Goal: Task Accomplishment & Management: Complete application form

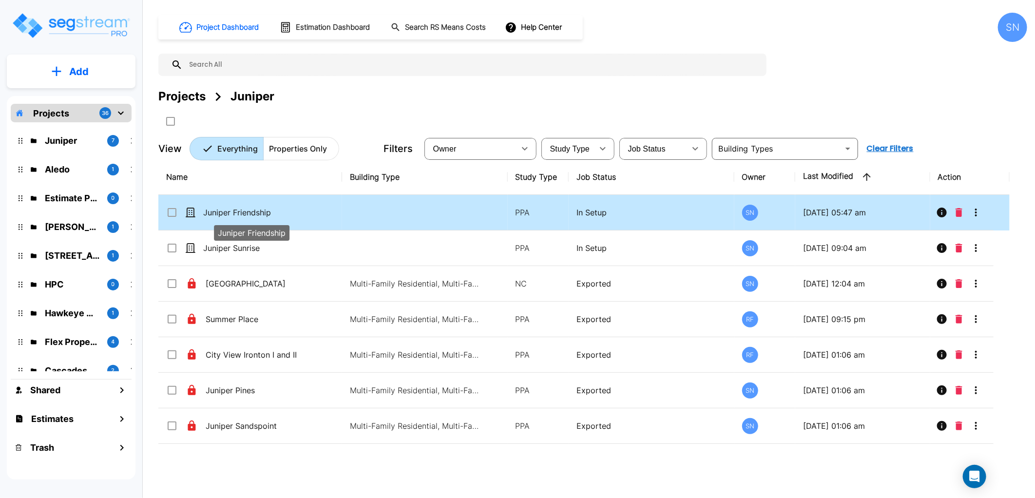
click at [247, 211] on p "Juniper Friendship" at bounding box center [251, 213] width 97 height 12
checkbox input "true"
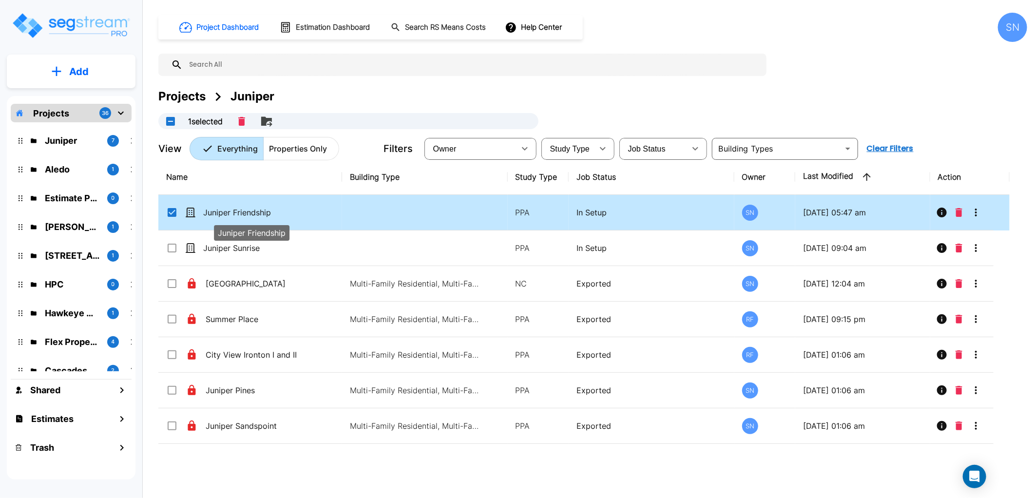
click at [247, 211] on p "Juniper Friendship" at bounding box center [251, 213] width 97 height 12
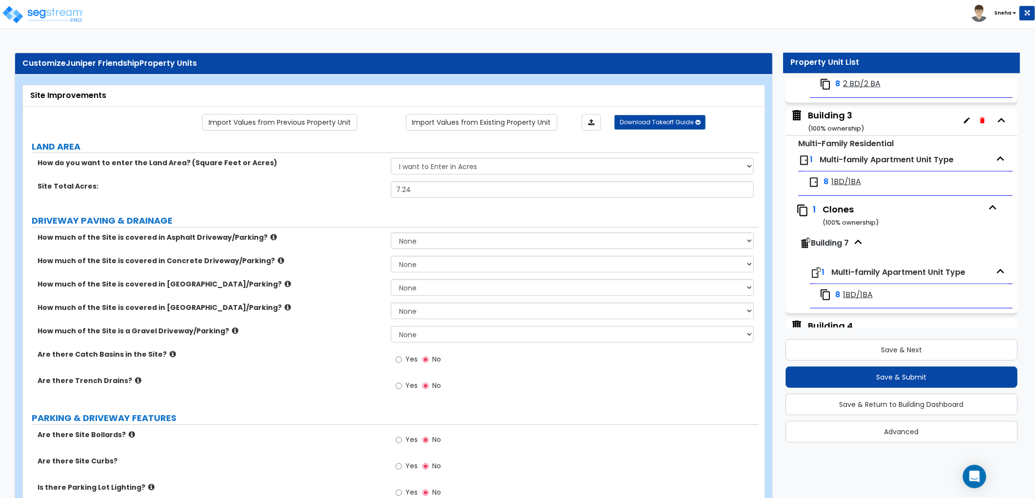
scroll to position [821, 0]
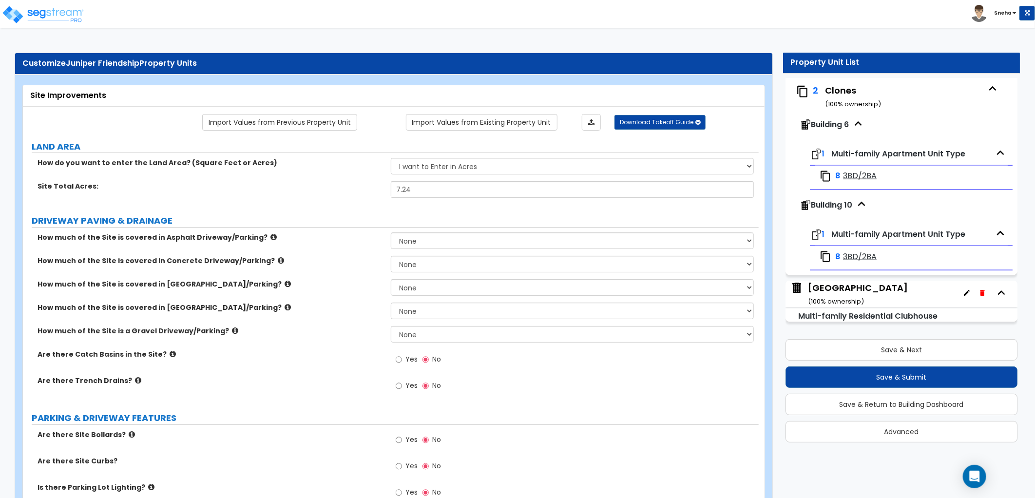
click at [872, 283] on div "Clubhouse Building ( 100 % ownership)" at bounding box center [858, 294] width 100 height 25
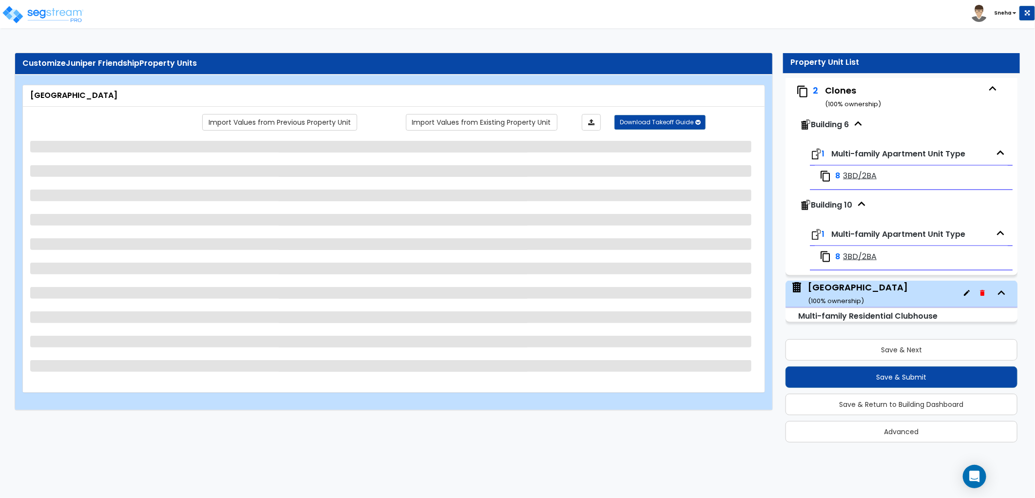
select select "7"
select select "1"
select select "2"
select select "4"
select select "3"
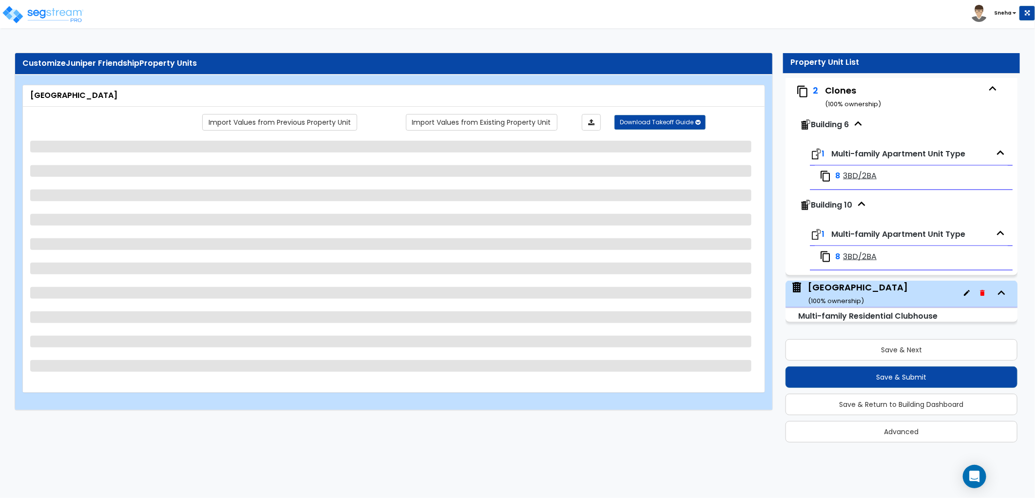
select select "1"
select select "2"
select select "1"
select select "3"
select select "2"
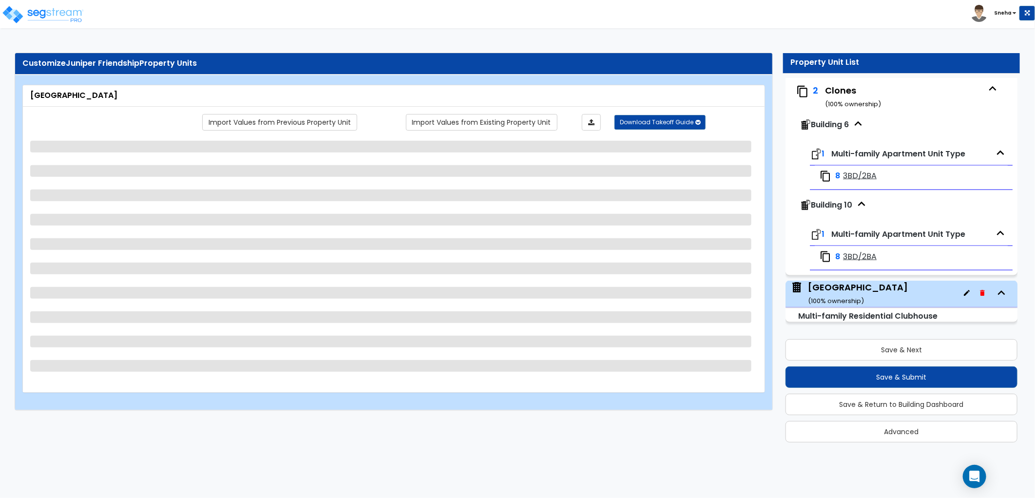
select select "1"
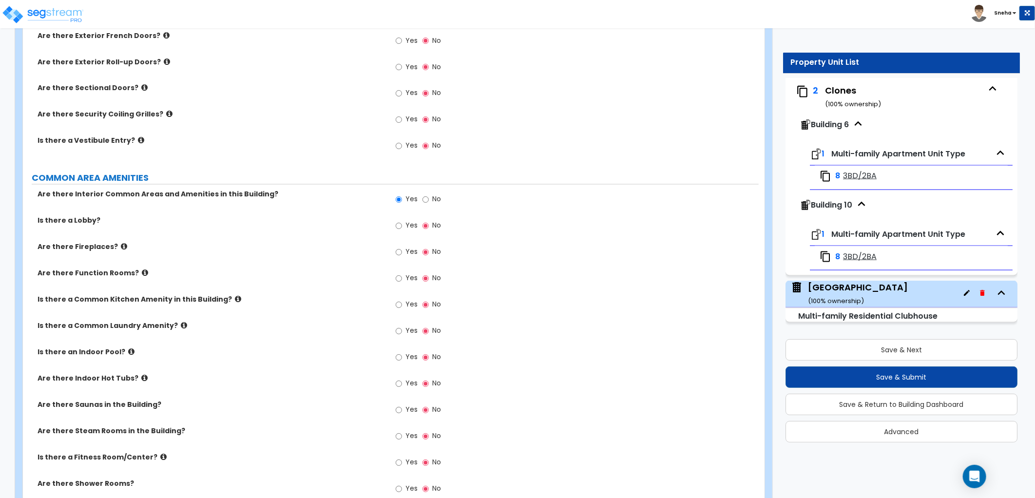
scroll to position [1191, 0]
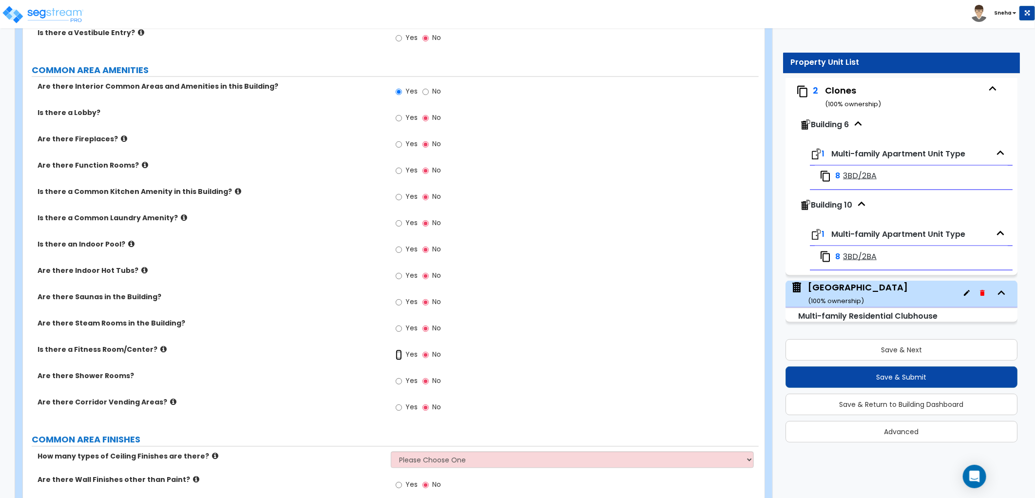
click at [396, 352] on input "Yes" at bounding box center [399, 354] width 6 height 11
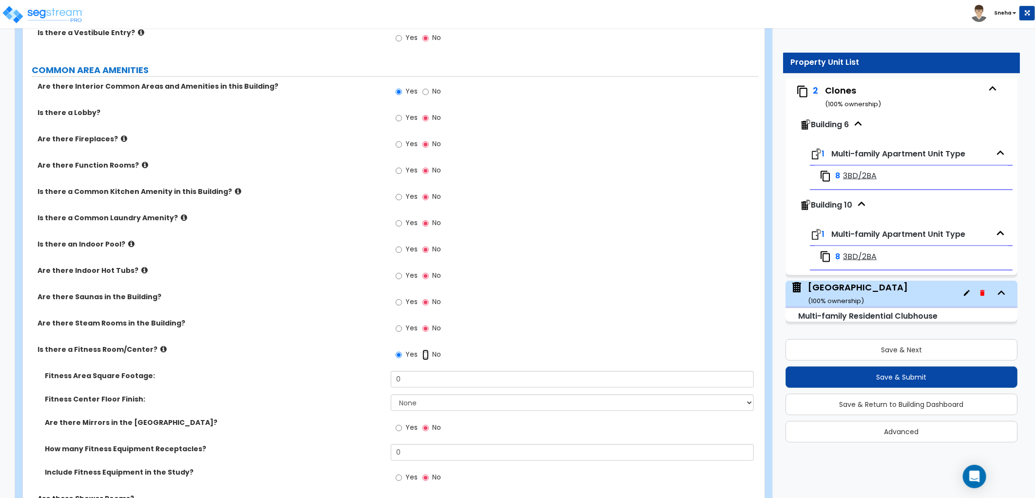
click at [427, 356] on input "No" at bounding box center [425, 354] width 6 height 11
radio input "false"
radio input "true"
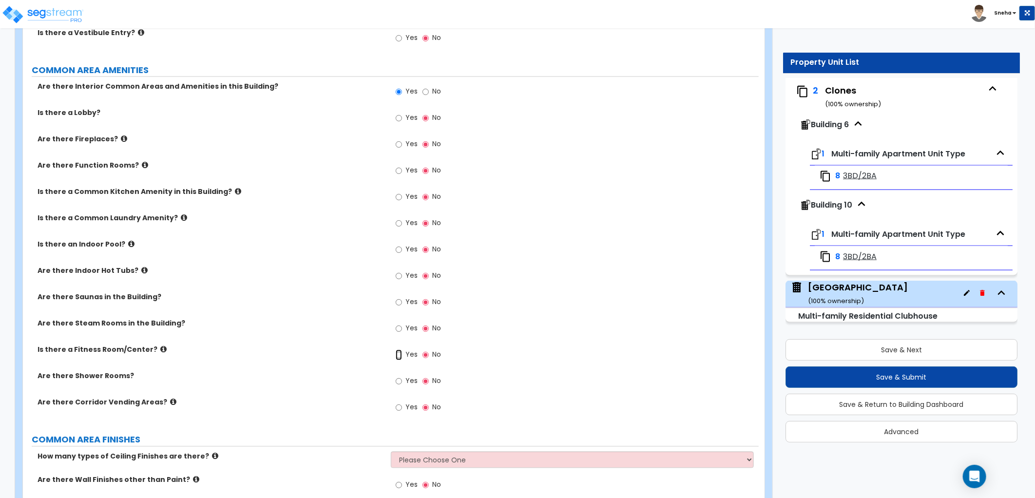
click at [399, 353] on input "Yes" at bounding box center [399, 354] width 6 height 11
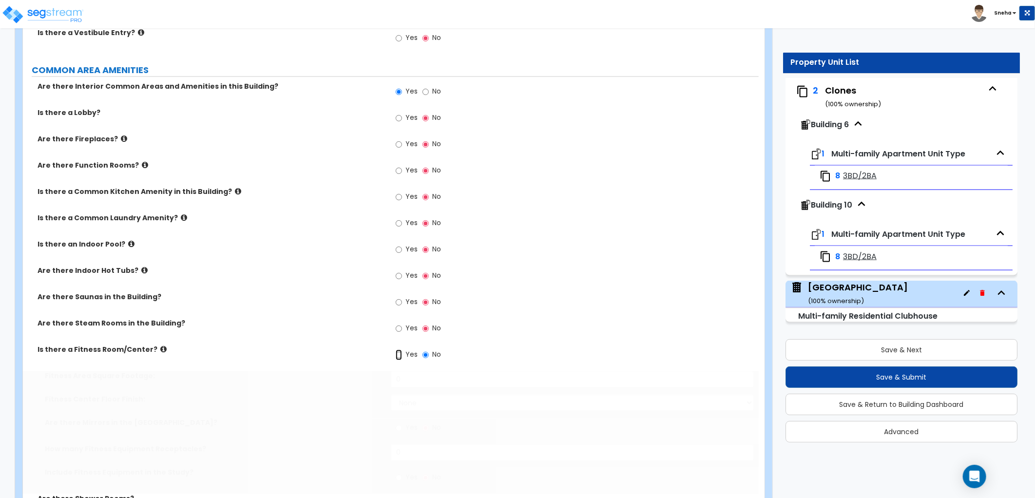
radio input "true"
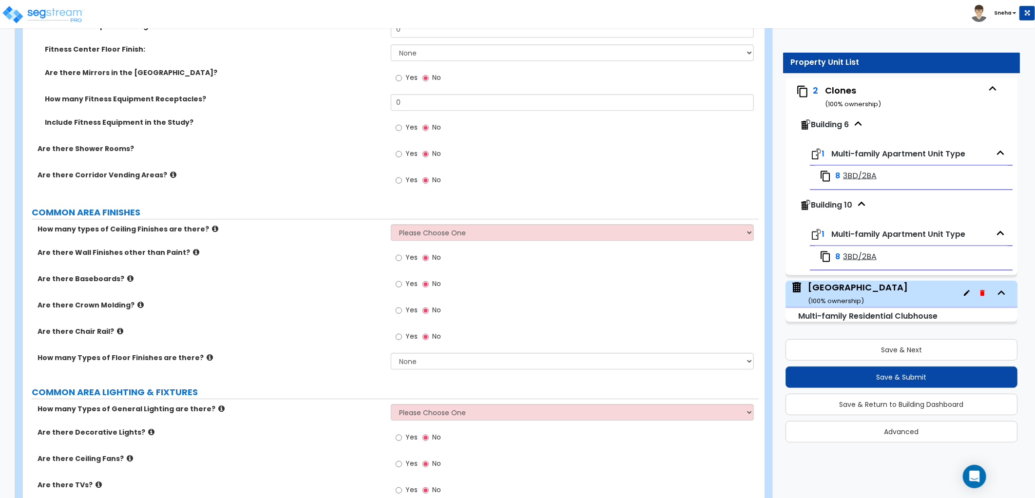
scroll to position [1570, 0]
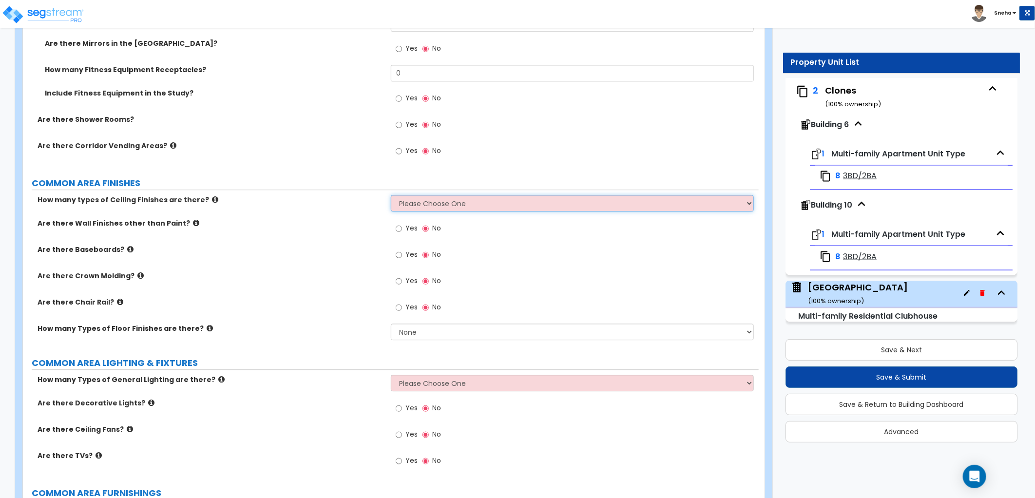
click at [426, 195] on select "Please Choose One 1 2 3" at bounding box center [572, 203] width 363 height 17
select select "1"
click at [391, 195] on select "Please Choose One 1 2 3" at bounding box center [572, 203] width 363 height 17
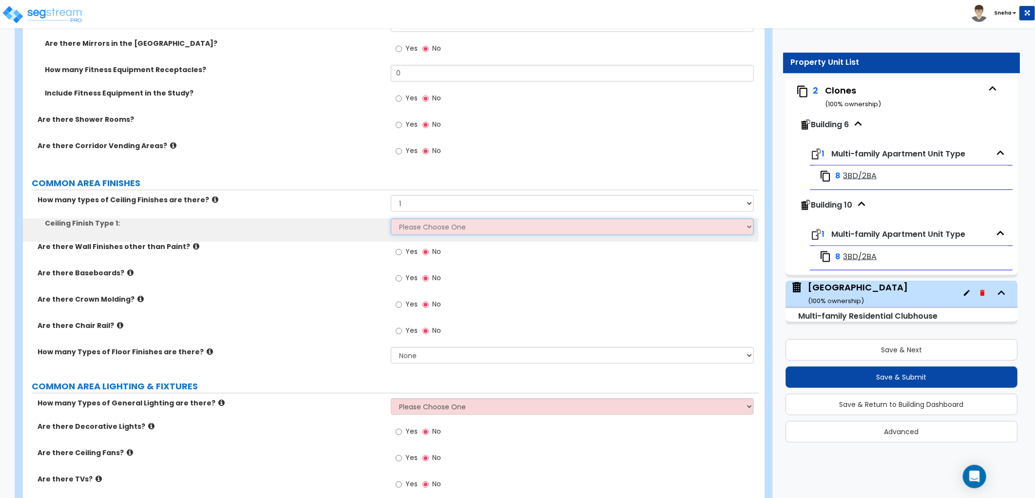
click at [415, 231] on select "Please Choose One Drop Ceiling Drywall Ceiling Open Ceiling" at bounding box center [572, 226] width 363 height 17
select select "2"
click at [391, 218] on select "Please Choose One Drop Ceiling Drywall Ceiling Open Ceiling" at bounding box center [572, 226] width 363 height 17
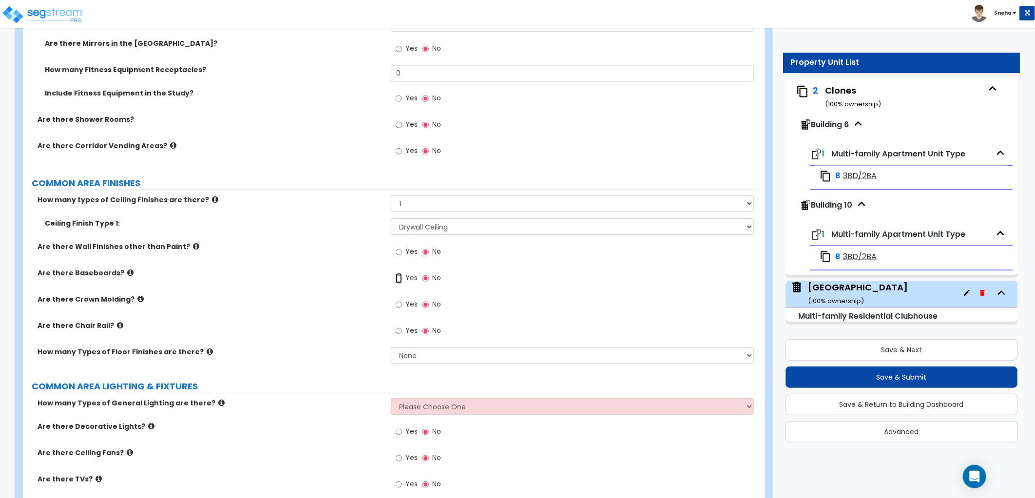
click at [400, 278] on input "Yes" at bounding box center [399, 278] width 6 height 11
radio input "true"
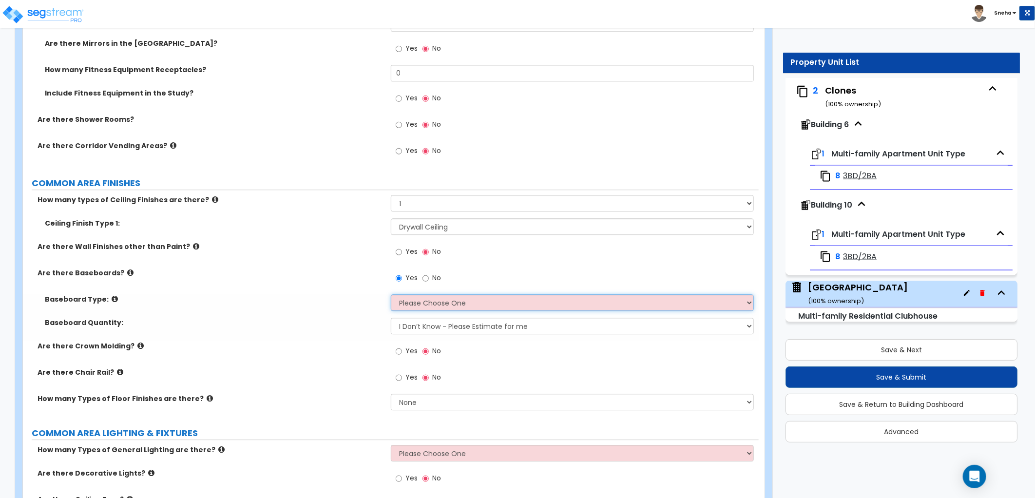
click at [412, 304] on select "Please Choose One Wood Vinyl Carpet Tile" at bounding box center [572, 302] width 363 height 17
select select "1"
click at [391, 294] on select "Please Choose One Wood Vinyl Carpet Tile" at bounding box center [572, 302] width 363 height 17
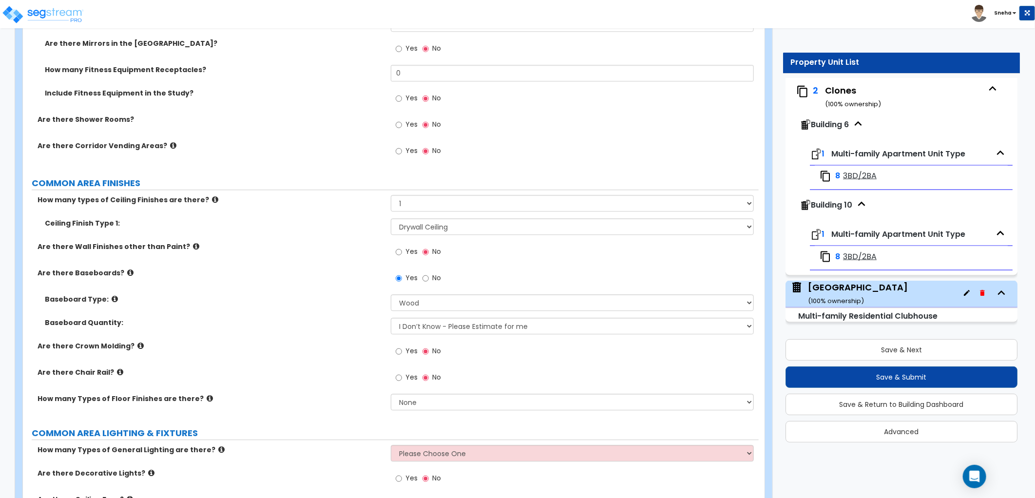
scroll to position [1894, 0]
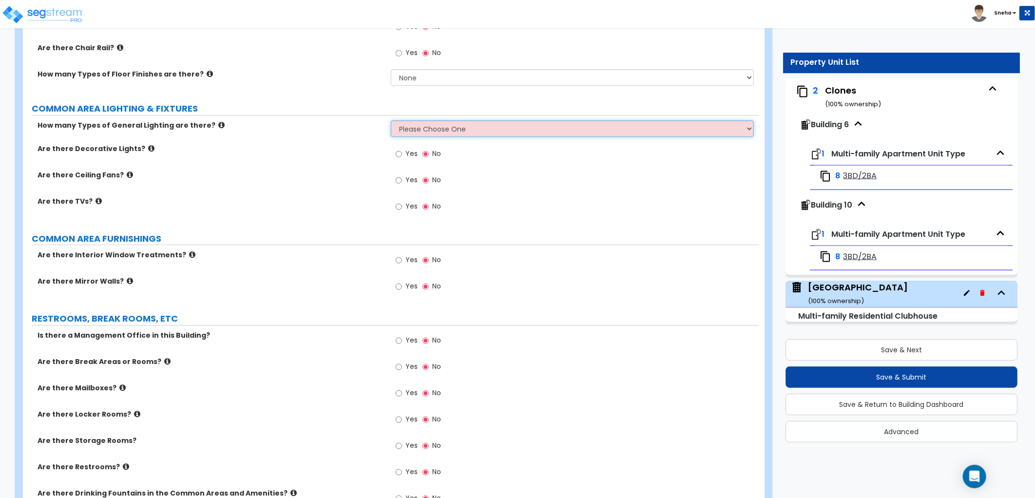
click at [401, 131] on select "Please Choose One 1 2 3" at bounding box center [572, 128] width 363 height 17
select select "2"
click at [391, 120] on select "Please Choose One 1 2 3" at bounding box center [572, 128] width 363 height 17
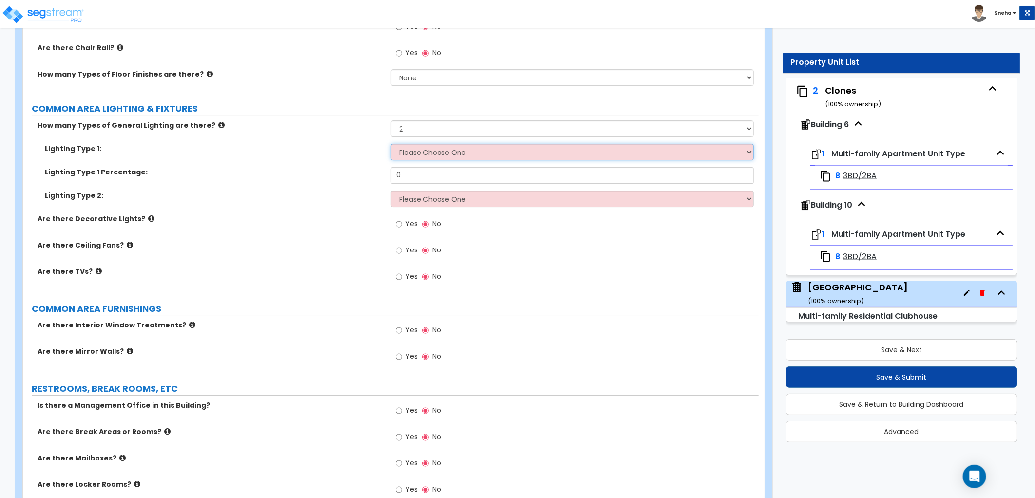
click at [417, 144] on select "Please Choose One LED Surface-Mounted LED Recessed Fluorescent Surface-Mounted …" at bounding box center [572, 152] width 363 height 17
select select "2"
click at [391, 144] on select "Please Choose One LED Surface-Mounted LED Recessed Fluorescent Surface-Mounted …" at bounding box center [572, 152] width 363 height 17
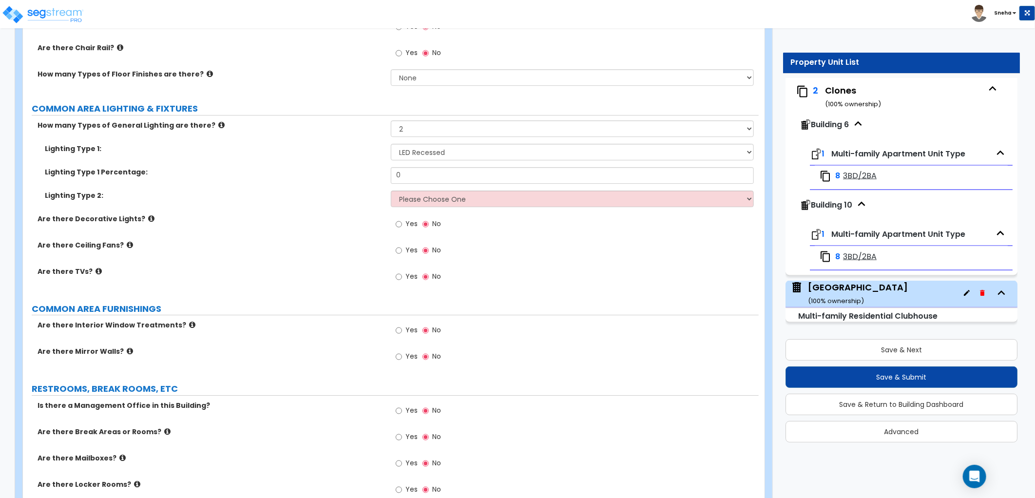
click at [410, 250] on span "Yes" at bounding box center [411, 250] width 12 height 10
click at [402, 250] on input "Yes" at bounding box center [399, 250] width 6 height 11
radio input "true"
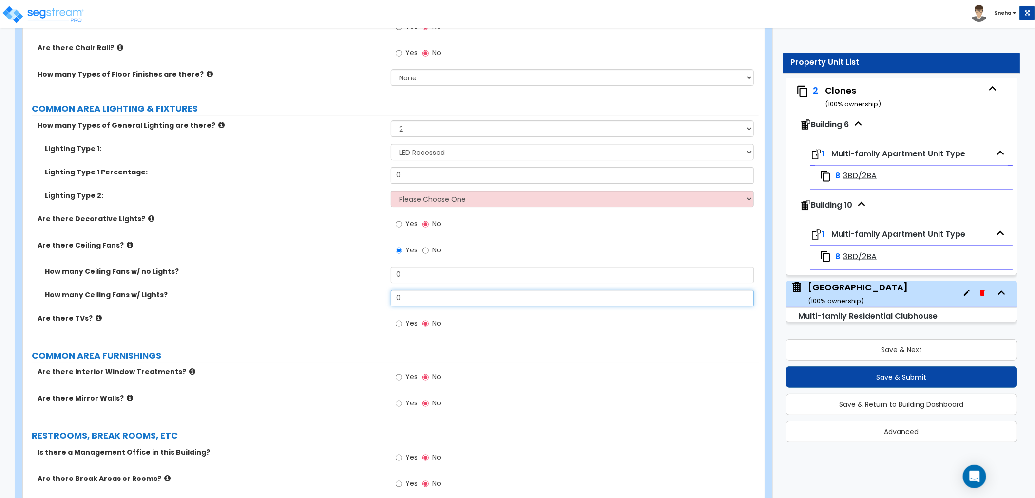
drag, startPoint x: 422, startPoint y: 298, endPoint x: 389, endPoint y: 297, distance: 33.6
click at [389, 297] on div "How many Ceiling Fans w/ Lights? 0" at bounding box center [391, 301] width 736 height 23
click at [330, 264] on div "Are there Ceiling Fans? Yes No" at bounding box center [391, 253] width 736 height 26
drag, startPoint x: 400, startPoint y: 307, endPoint x: 392, endPoint y: 304, distance: 8.5
click at [392, 304] on div "How many Ceiling Fans w/ Lights? 2" at bounding box center [391, 301] width 736 height 23
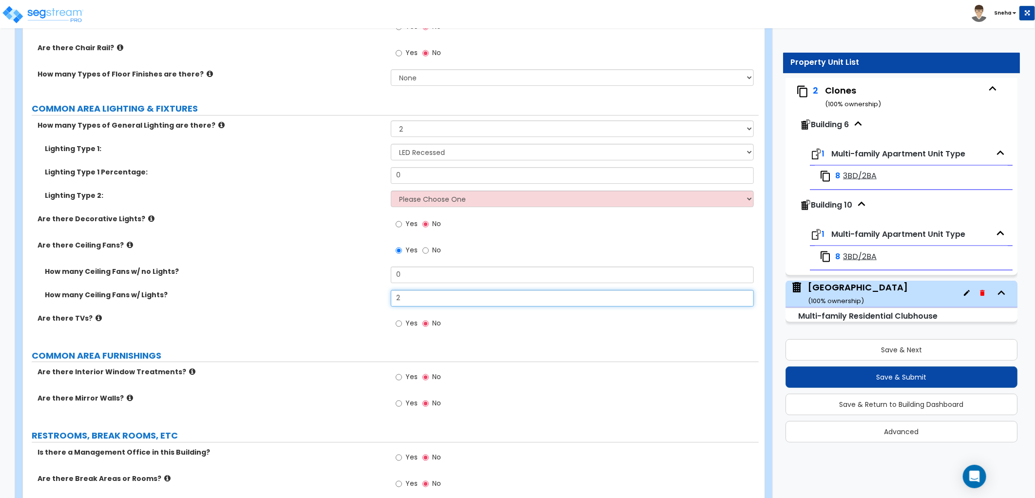
drag, startPoint x: 400, startPoint y: 301, endPoint x: 385, endPoint y: 300, distance: 15.6
click at [385, 300] on div "How many Ceiling Fans w/ Lights? 2" at bounding box center [391, 301] width 736 height 23
type input "3"
click at [317, 286] on div "How many Ceiling Fans w/ no Lights? 0" at bounding box center [391, 278] width 736 height 23
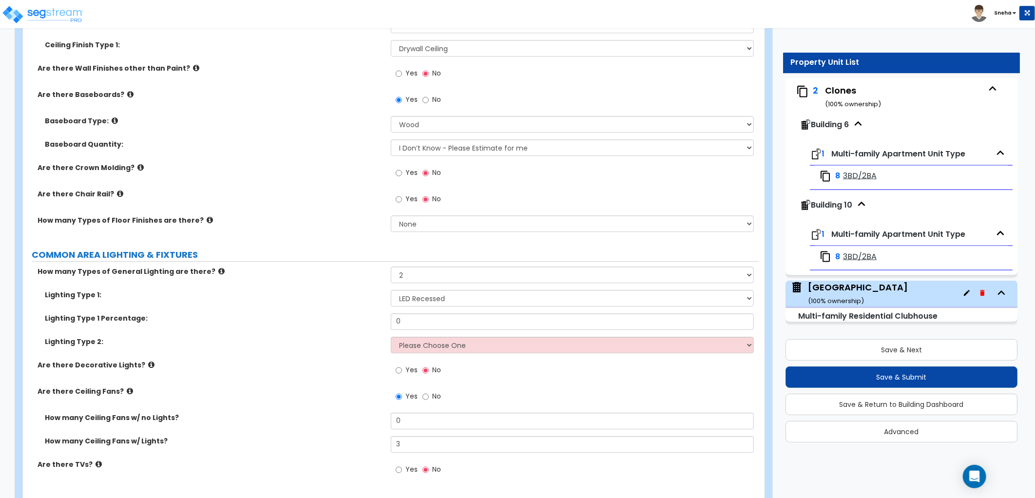
scroll to position [1678, 0]
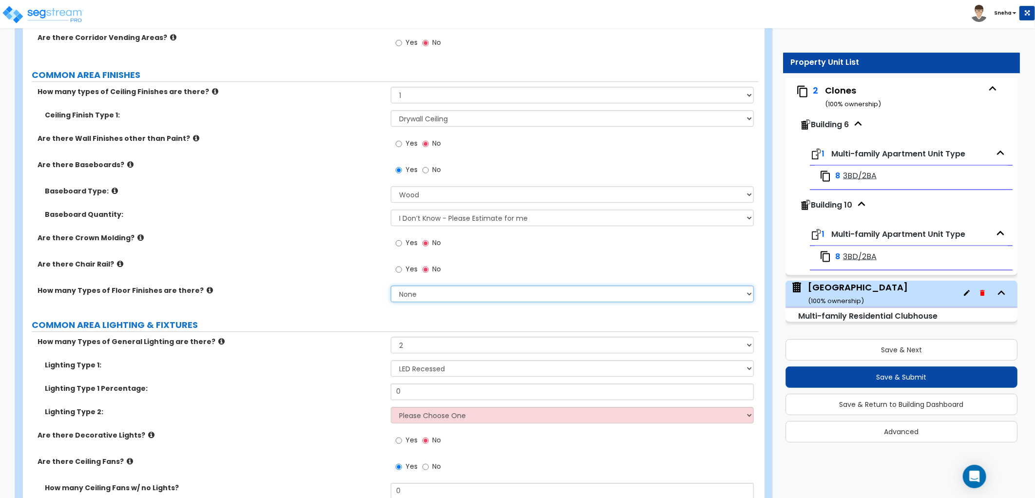
click at [395, 293] on select "None 1 2 3 4" at bounding box center [572, 294] width 363 height 17
select select "2"
click at [391, 286] on select "None 1 2 3 4" at bounding box center [572, 294] width 363 height 17
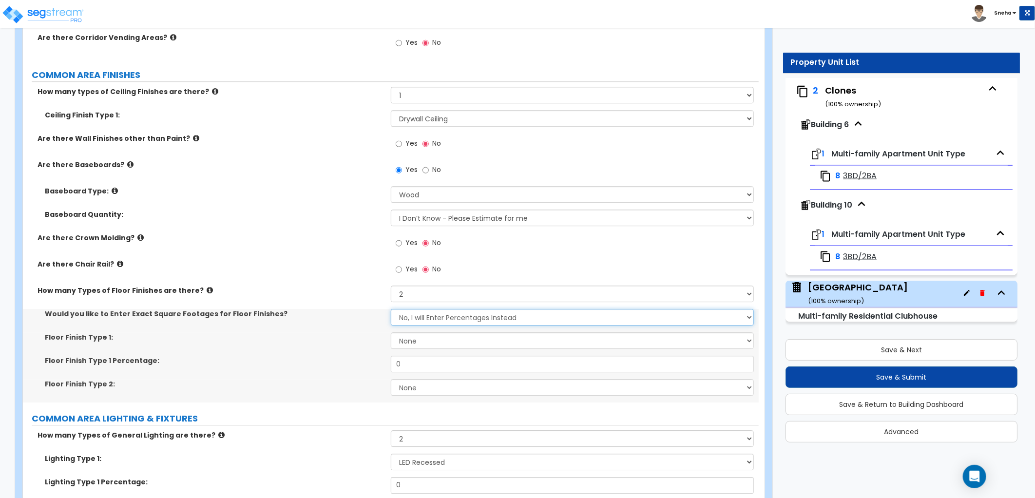
click at [418, 317] on select "No, I will Enter Percentages Instead Yes, I will Enter Exact Square Footages" at bounding box center [572, 317] width 363 height 17
click at [391, 309] on select "No, I will Enter Percentages Instead Yes, I will Enter Exact Square Footages" at bounding box center [572, 317] width 363 height 17
click at [420, 342] on select "None Tile Flooring Marble Flooring Hardwood Flooring Resilient Laminate Floorin…" at bounding box center [572, 340] width 363 height 17
select select "3"
click at [391, 332] on select "None Tile Flooring Marble Flooring Hardwood Flooring Resilient Laminate Floorin…" at bounding box center [572, 340] width 363 height 17
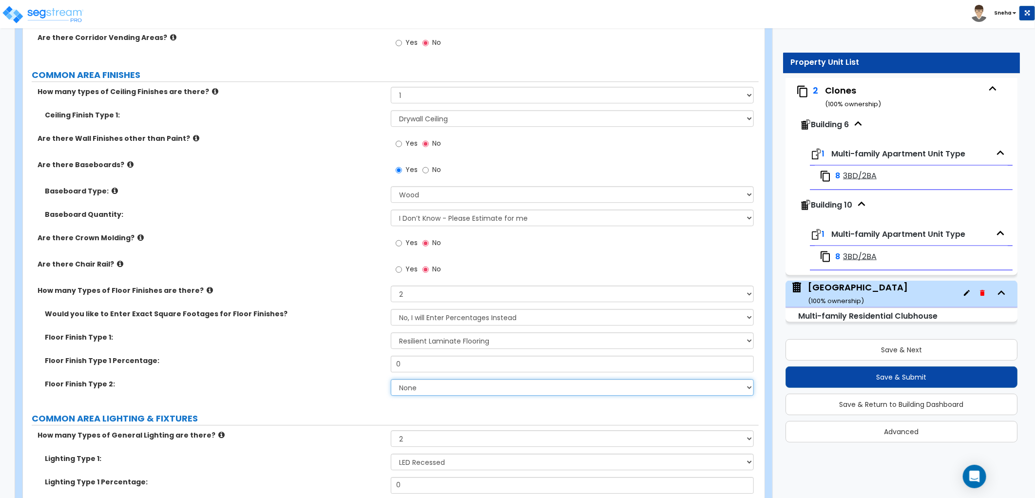
click at [427, 385] on select "None Tile Flooring Marble Flooring Hardwood Flooring Resilient Laminate Floorin…" at bounding box center [572, 387] width 363 height 17
select select "5"
click at [391, 379] on select "None Tile Flooring Marble Flooring Hardwood Flooring Resilient Laminate Floorin…" at bounding box center [572, 387] width 363 height 17
drag, startPoint x: 412, startPoint y: 358, endPoint x: 353, endPoint y: 381, distance: 63.2
click at [353, 381] on div "Would you like to Enter Exact Square Footages for Floor Finishes? No, I will En…" at bounding box center [390, 356] width 721 height 94
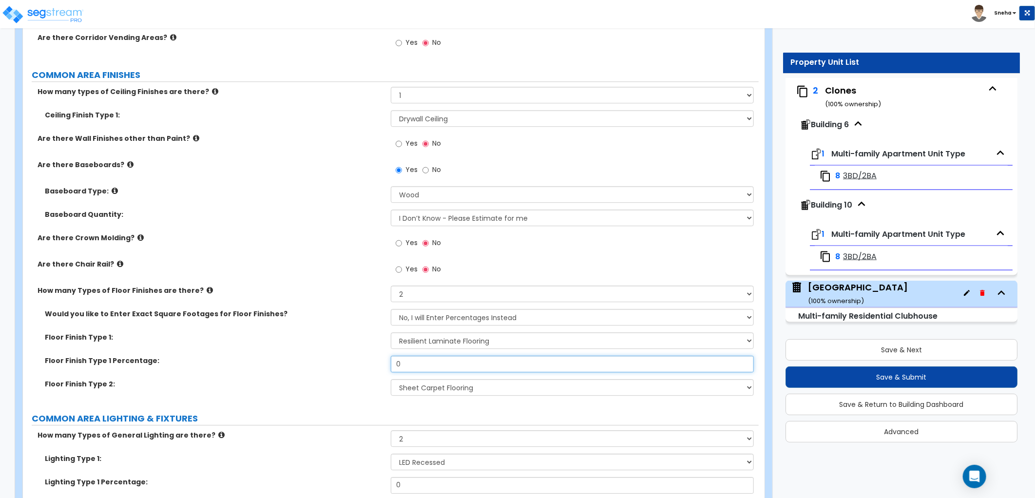
type input "3"
type input "40"
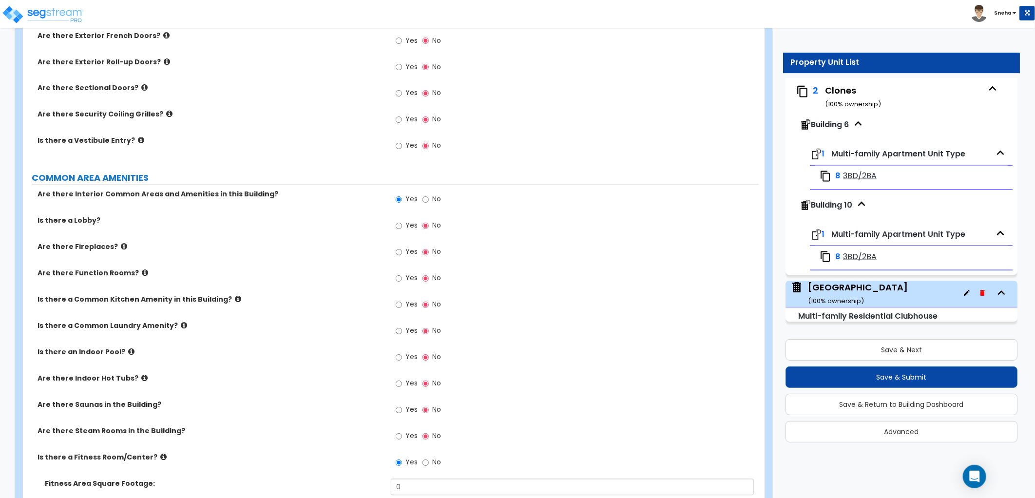
scroll to position [1245, 0]
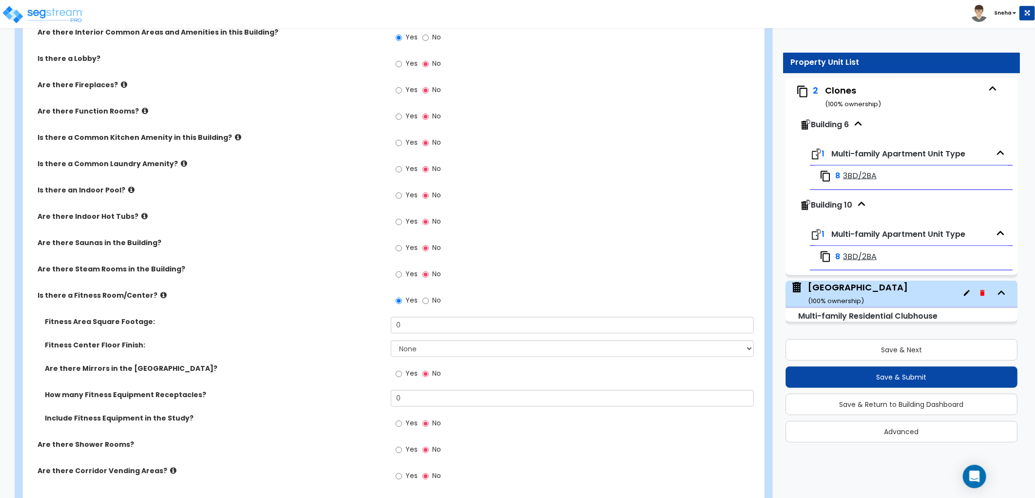
click at [407, 143] on span "Yes" at bounding box center [411, 142] width 12 height 10
click at [402, 143] on input "Yes" at bounding box center [399, 142] width 6 height 11
radio input "true"
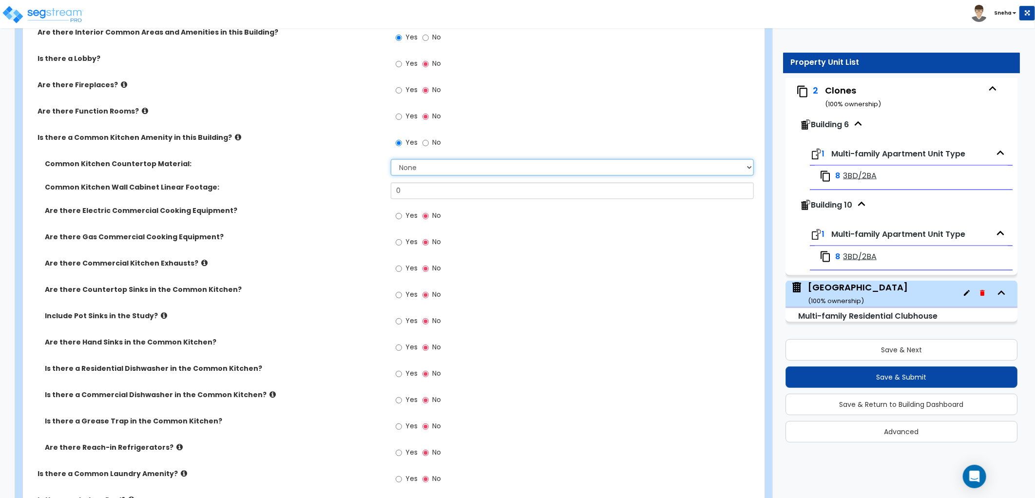
click at [439, 172] on select "None Plastic Laminate Solid Surface Stone Quartz Marble Tile Wood Stainless Ste…" at bounding box center [572, 167] width 363 height 17
select select "1"
click at [391, 159] on select "None Plastic Laminate Solid Surface Stone Quartz Marble Tile Wood Stainless Ste…" at bounding box center [572, 167] width 363 height 17
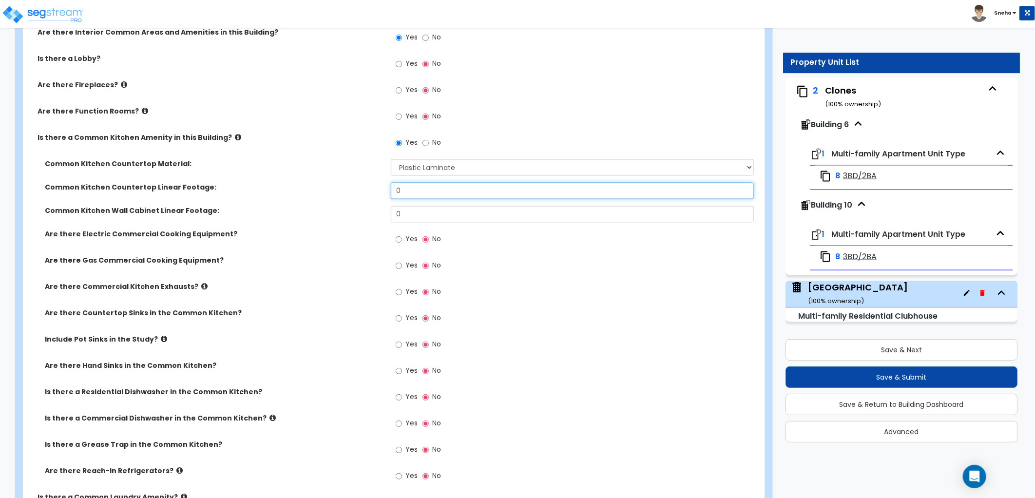
drag, startPoint x: 406, startPoint y: 192, endPoint x: 352, endPoint y: 191, distance: 53.6
click at [352, 191] on div "Common Kitchen Countertop Linear Footage: 0" at bounding box center [391, 193] width 736 height 23
type input "6"
drag, startPoint x: 438, startPoint y: 205, endPoint x: 355, endPoint y: 225, distance: 86.0
click at [355, 225] on div "Common Kitchen Wall Cabinet Linear Footage: 0" at bounding box center [391, 217] width 736 height 23
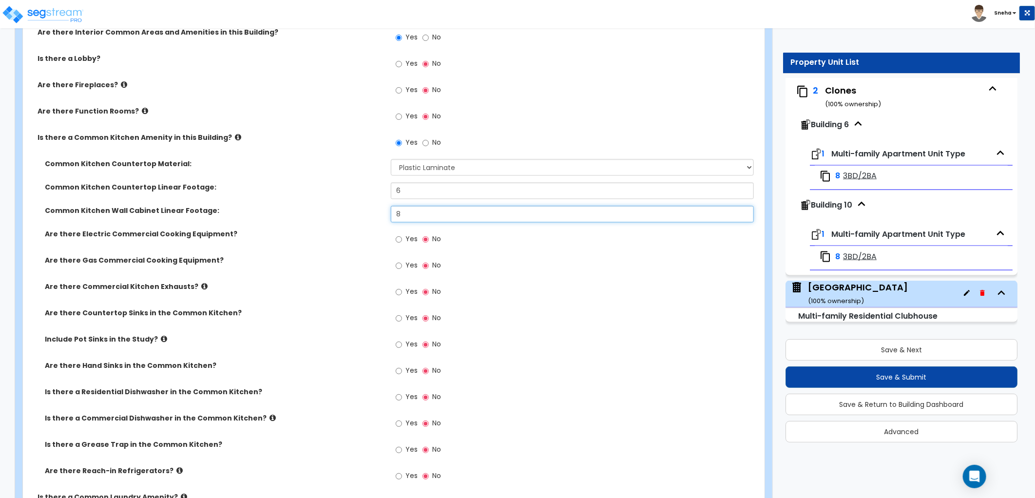
type input "8"
click at [400, 238] on input "Yes" at bounding box center [399, 239] width 6 height 11
radio input "true"
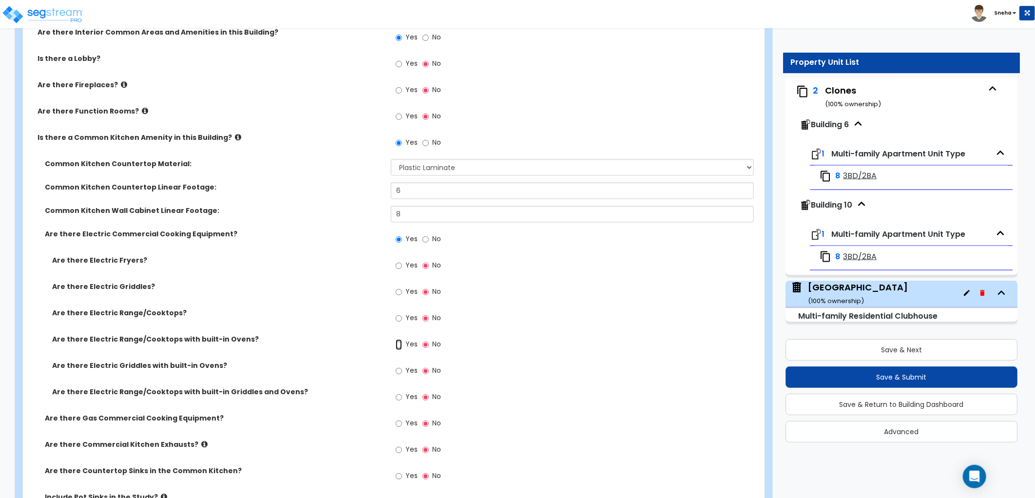
click at [400, 344] on input "Yes" at bounding box center [399, 344] width 6 height 11
radio input "true"
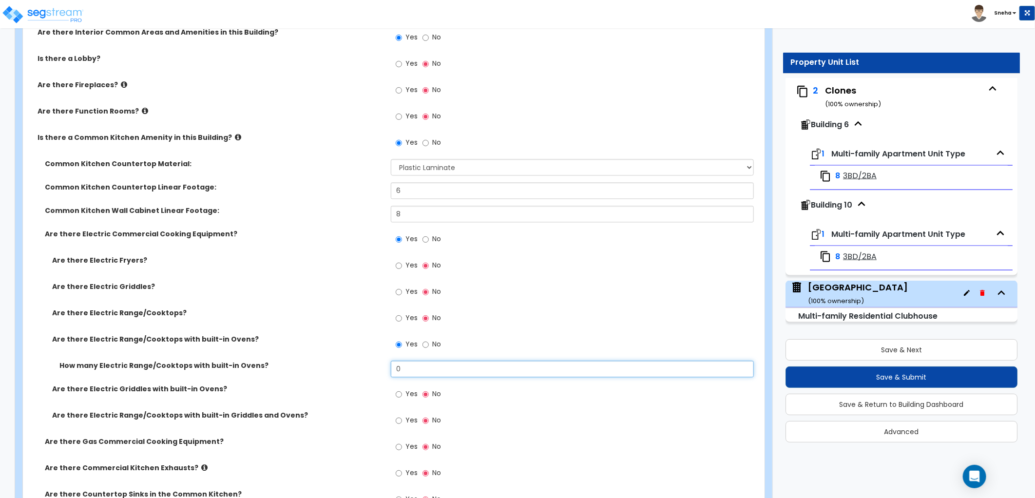
drag, startPoint x: 408, startPoint y: 370, endPoint x: 393, endPoint y: 370, distance: 14.6
click at [393, 370] on input "0" at bounding box center [572, 369] width 363 height 17
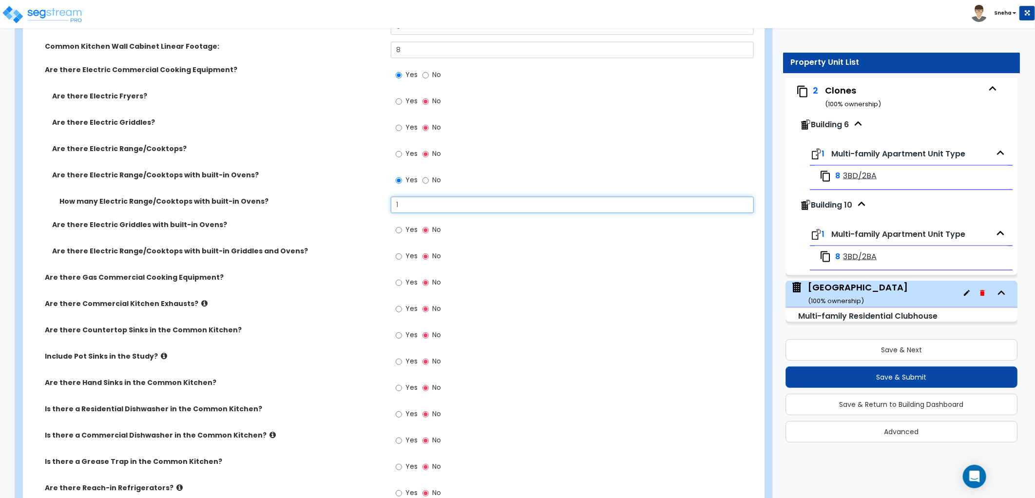
scroll to position [1462, 0]
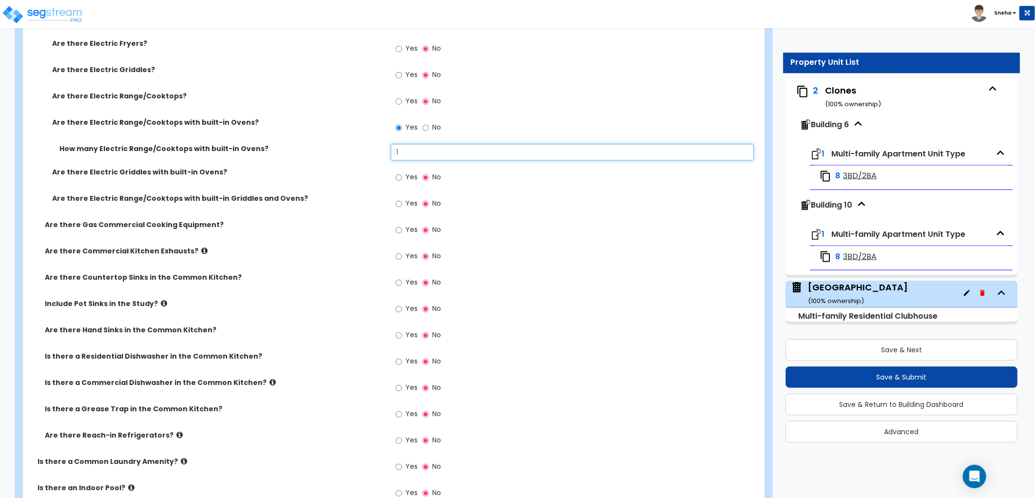
type input "1"
click at [401, 280] on input "Yes" at bounding box center [399, 282] width 6 height 11
radio input "true"
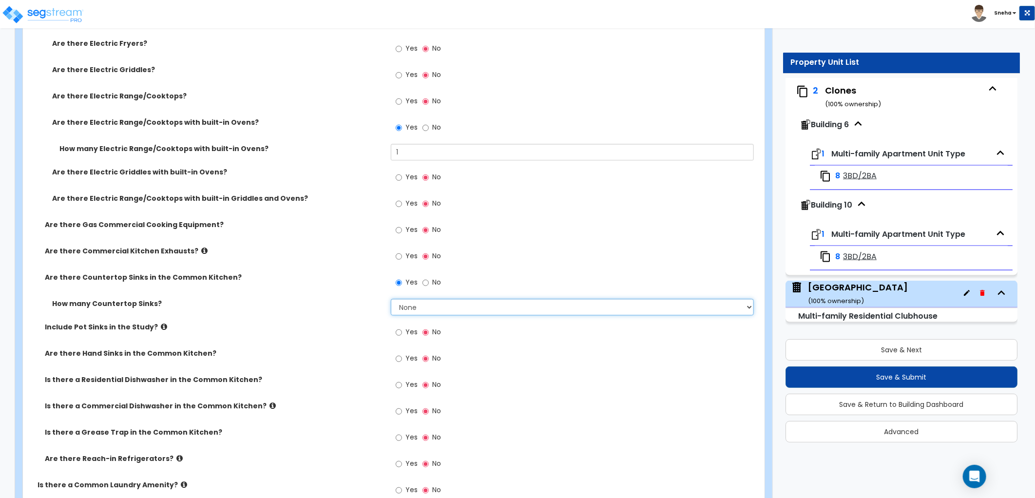
click at [416, 304] on select "None 1 2 3" at bounding box center [572, 307] width 363 height 17
select select "1"
click at [391, 299] on select "None 1 2 3" at bounding box center [572, 307] width 363 height 17
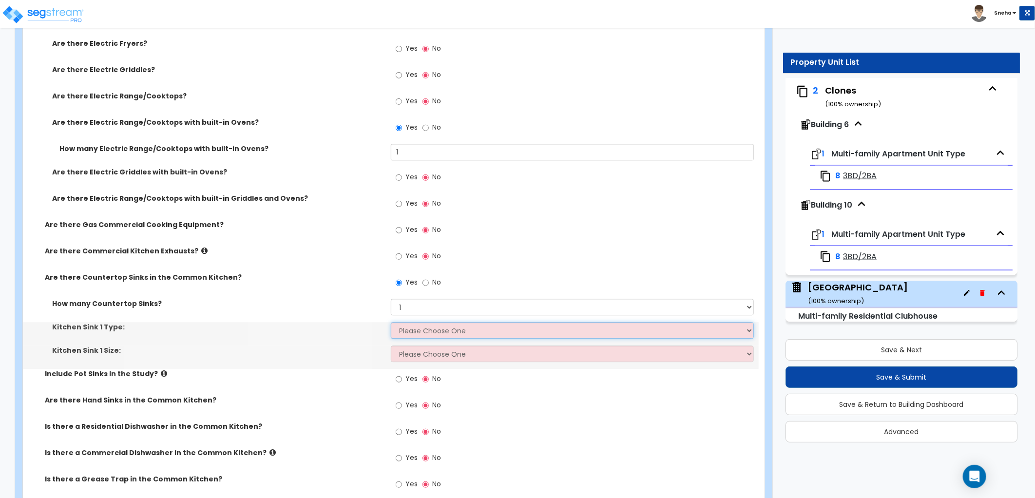
click at [408, 333] on select "Please Choose One Stainless Steel Porcelain Enamel Cast Iron" at bounding box center [572, 330] width 363 height 17
select select "1"
click at [391, 322] on select "Please Choose One Stainless Steel Porcelain Enamel Cast Iron" at bounding box center [572, 330] width 363 height 17
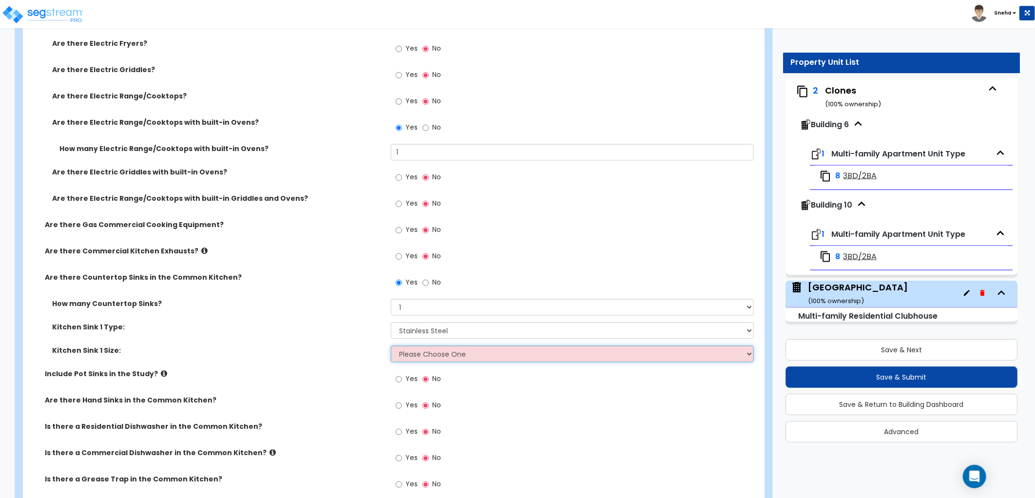
drag, startPoint x: 419, startPoint y: 352, endPoint x: 410, endPoint y: 353, distance: 9.3
click at [417, 352] on select "Please Choose One Single Sink Double Sink" at bounding box center [572, 353] width 363 height 17
select select "1"
click at [391, 345] on select "Please Choose One Single Sink Double Sink" at bounding box center [572, 353] width 363 height 17
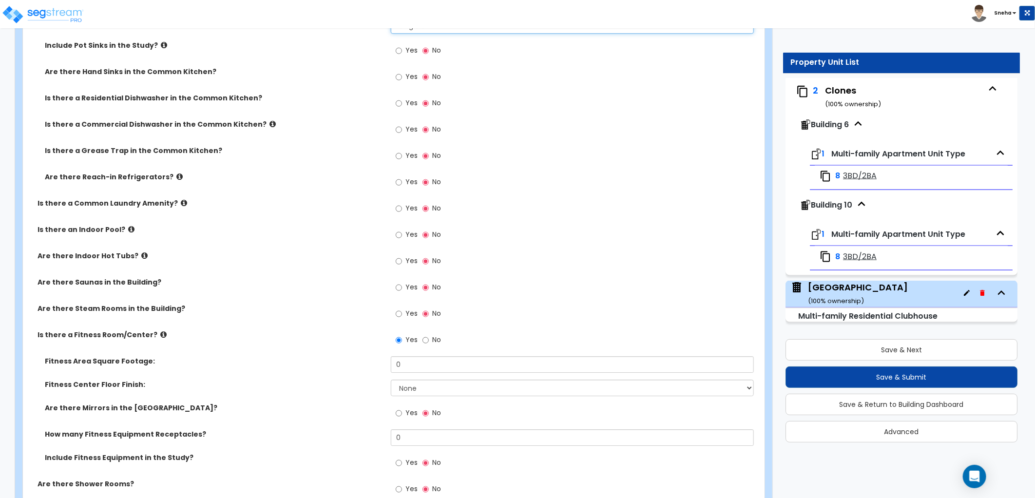
scroll to position [1840, 0]
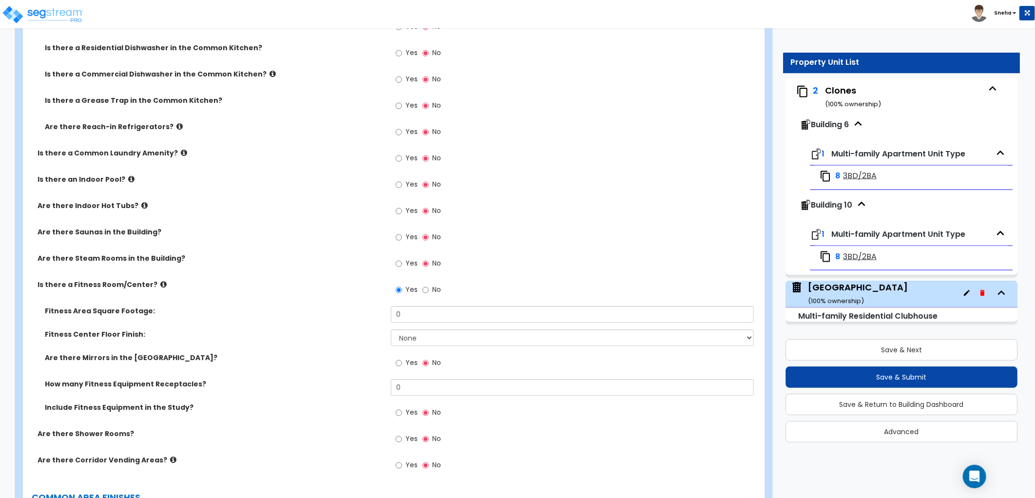
click at [176, 125] on icon at bounding box center [179, 126] width 6 height 7
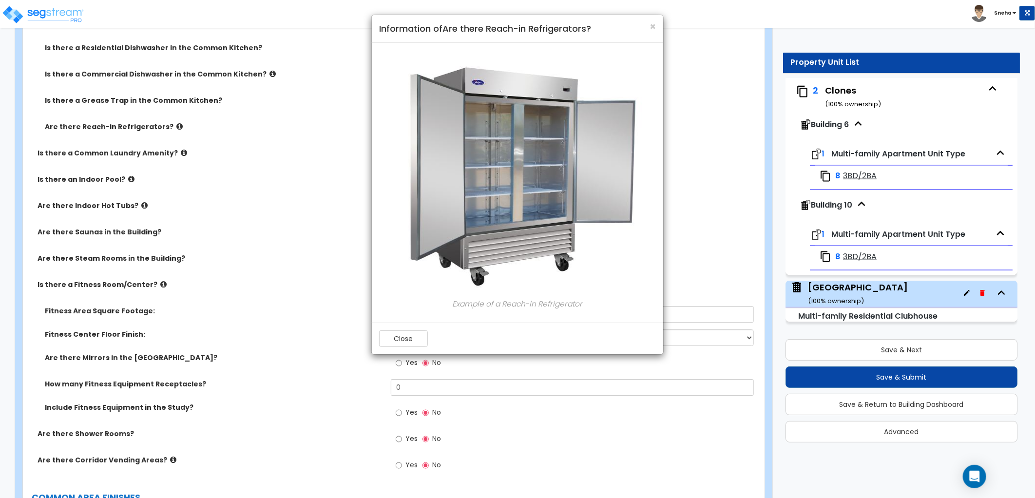
click at [648, 27] on h4 "Information of Are there Reach-in Refrigerators?" at bounding box center [517, 28] width 277 height 13
click at [650, 26] on span "×" at bounding box center [652, 26] width 6 height 14
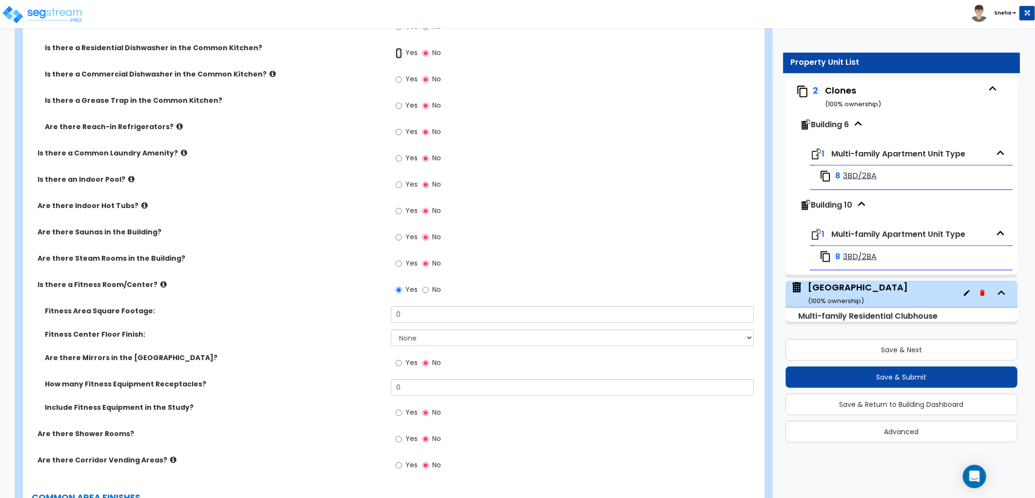
click at [397, 52] on input "Yes" at bounding box center [399, 53] width 6 height 11
radio input "true"
click at [269, 71] on icon at bounding box center [272, 73] width 6 height 7
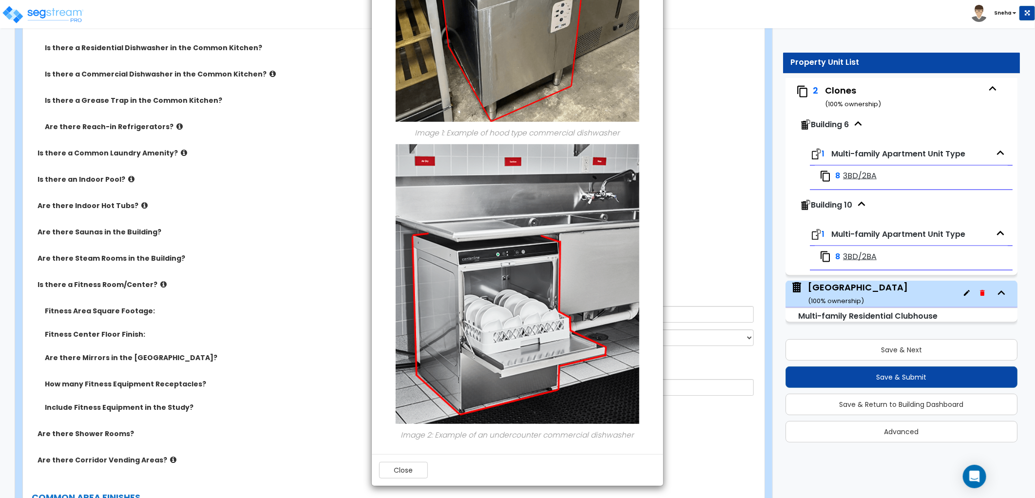
scroll to position [240, 0]
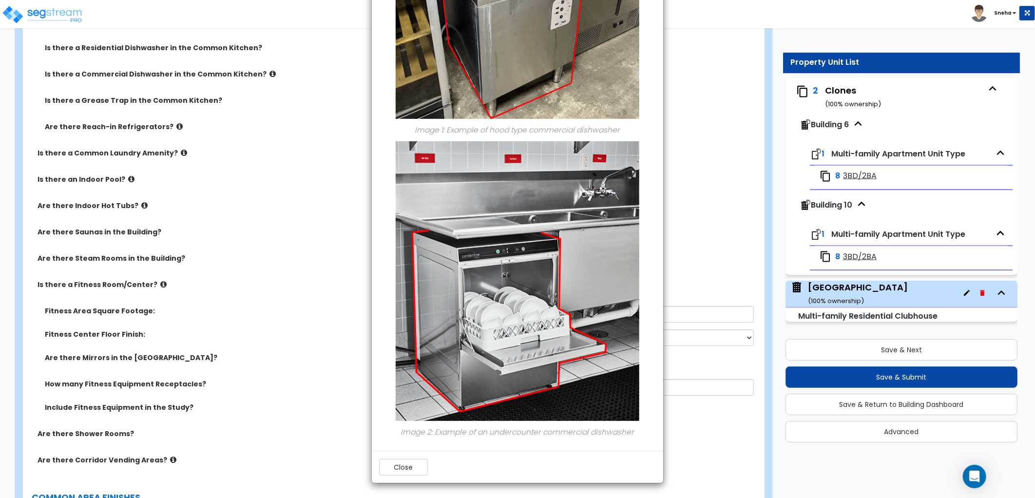
click at [309, 156] on div "× Information of Is there a Commercial Dishwasher in the Common Kitchen? Image …" at bounding box center [517, 249] width 1035 height 498
click at [394, 468] on button "Close" at bounding box center [403, 467] width 49 height 17
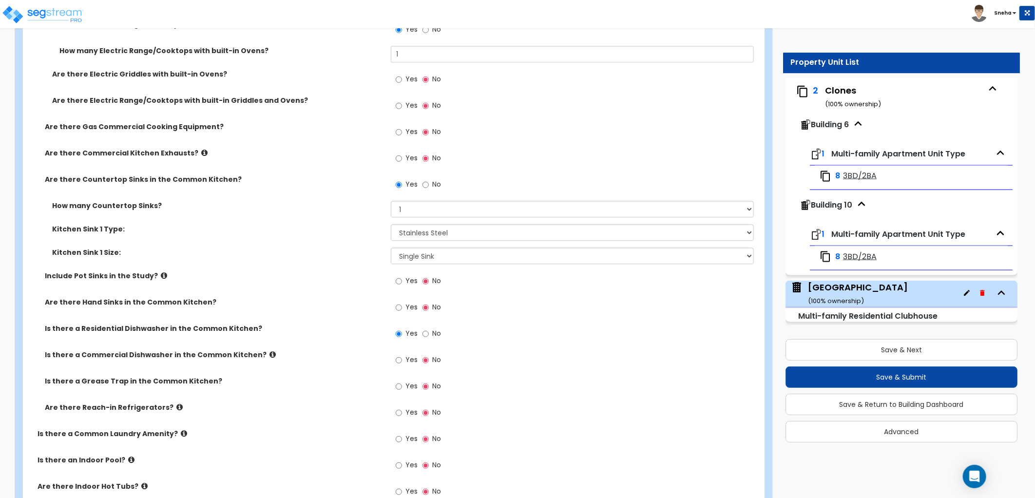
scroll to position [1624, 0]
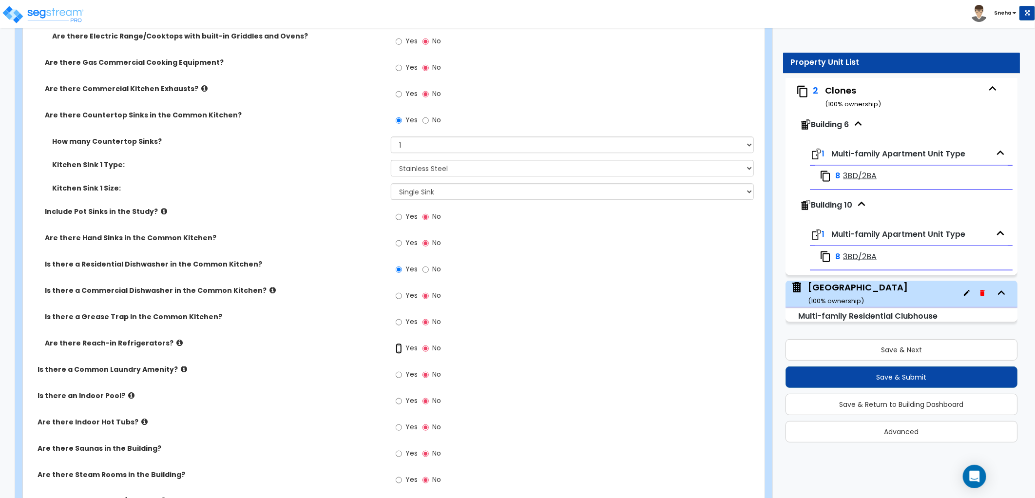
click at [400, 348] on input "Yes" at bounding box center [399, 348] width 6 height 11
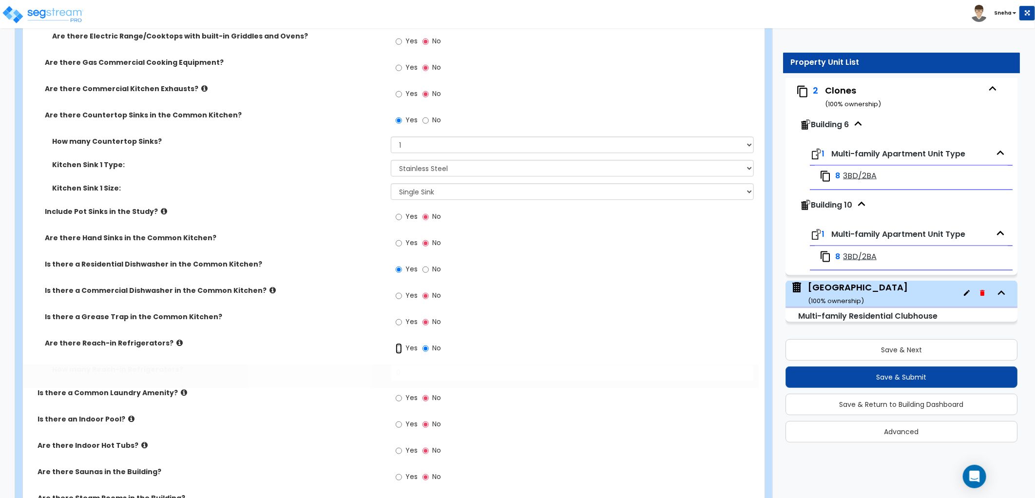
radio input "true"
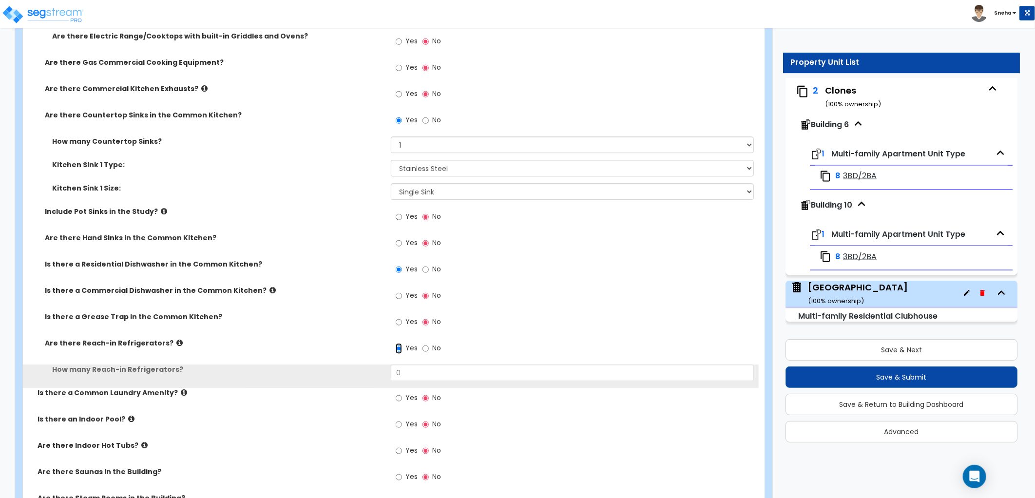
scroll to position [1732, 0]
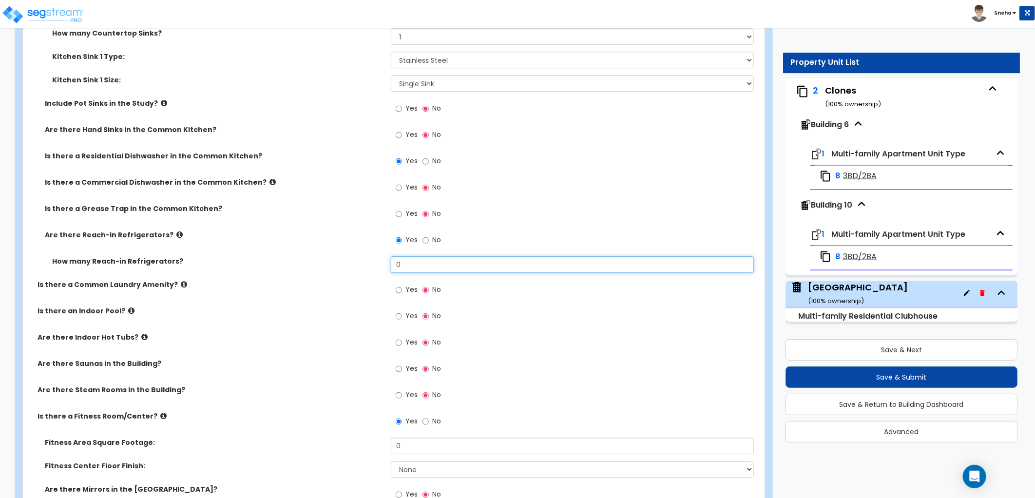
drag, startPoint x: 402, startPoint y: 257, endPoint x: 382, endPoint y: 263, distance: 20.8
click at [390, 266] on div "How many Reach-in Refrigerators? 0" at bounding box center [391, 267] width 736 height 23
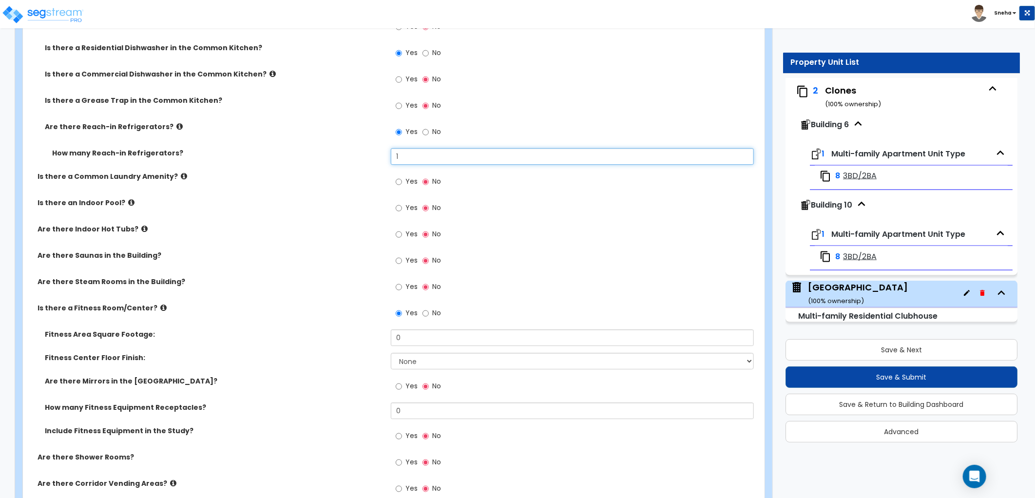
type input "1"
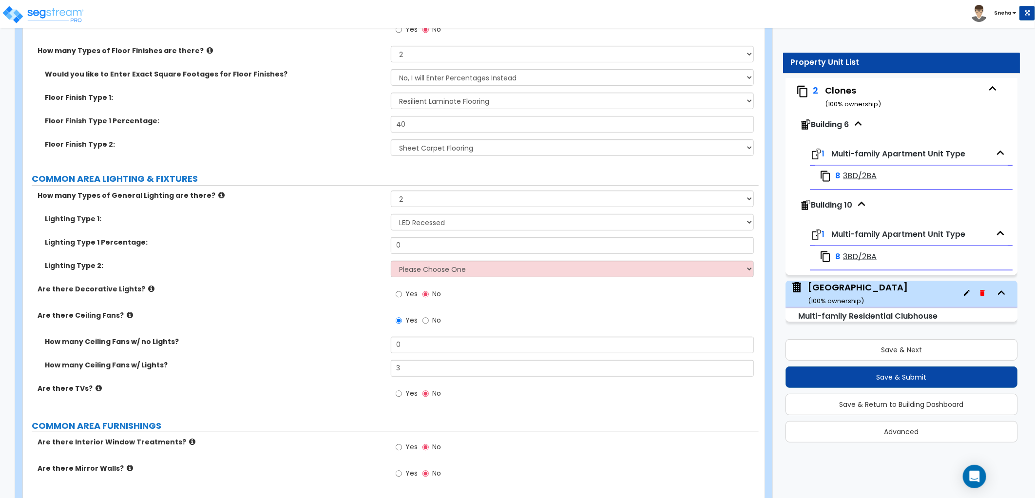
scroll to position [2544, 0]
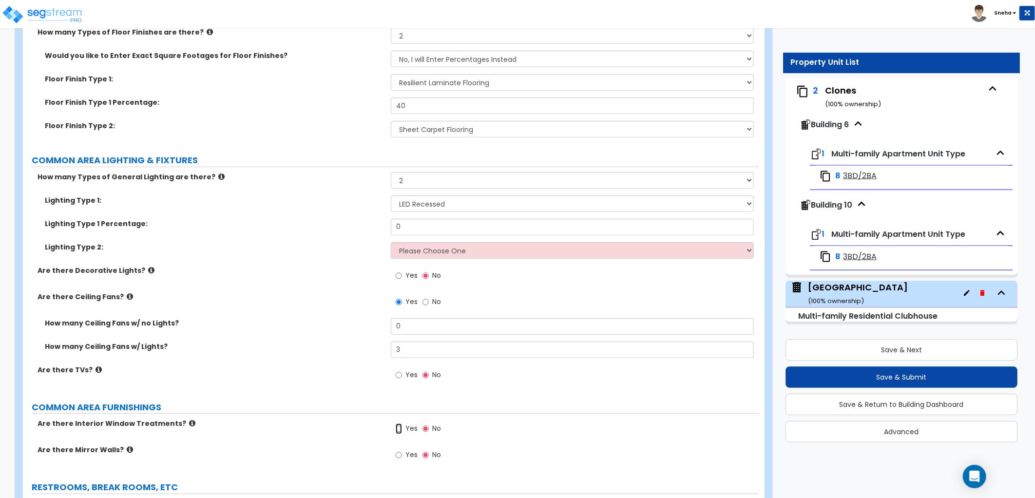
click at [400, 427] on input "Yes" at bounding box center [399, 428] width 6 height 11
radio input "true"
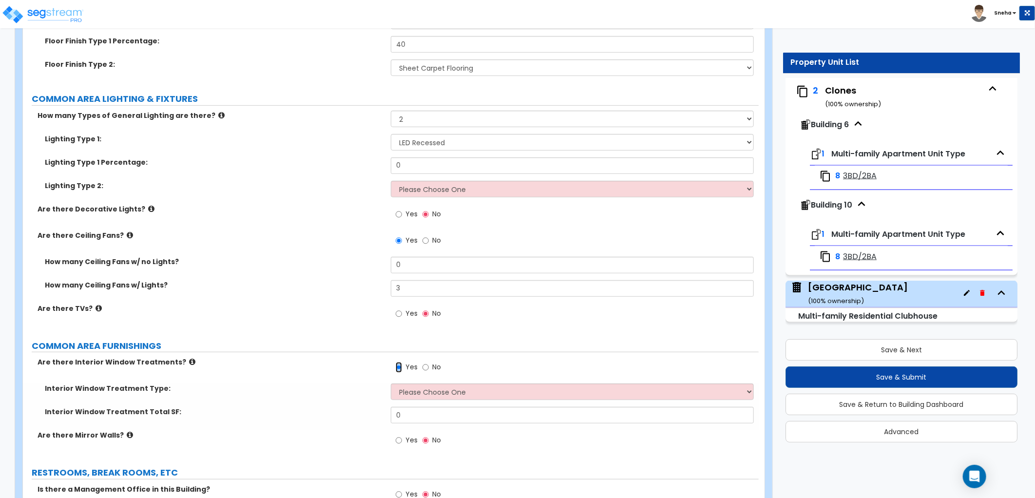
scroll to position [2652, 0]
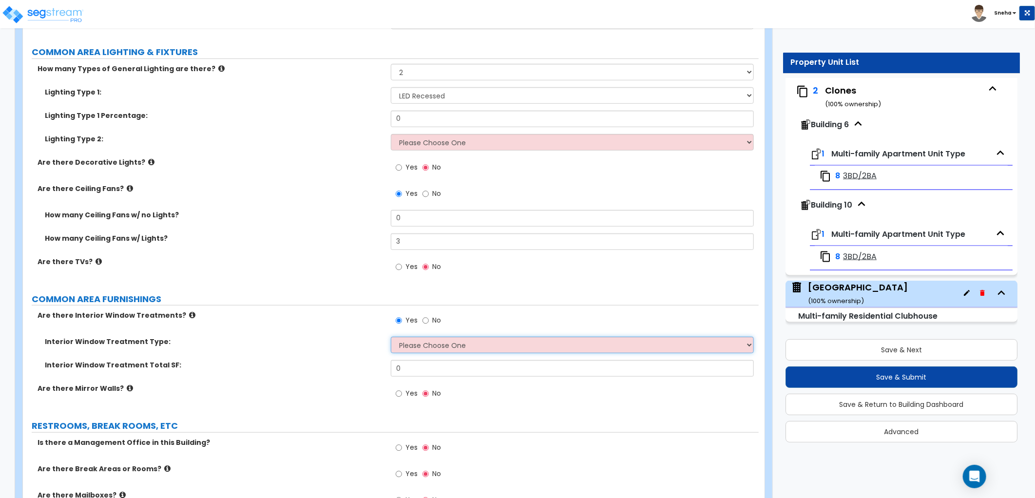
click at [406, 344] on select "Please Choose One Vertical Blinds Window Shades Venetian Blinds Wood Shutters" at bounding box center [572, 345] width 363 height 17
select select "3"
click at [391, 337] on select "Please Choose One Vertical Blinds Window Shades Venetian Blinds Wood Shutters" at bounding box center [572, 345] width 363 height 17
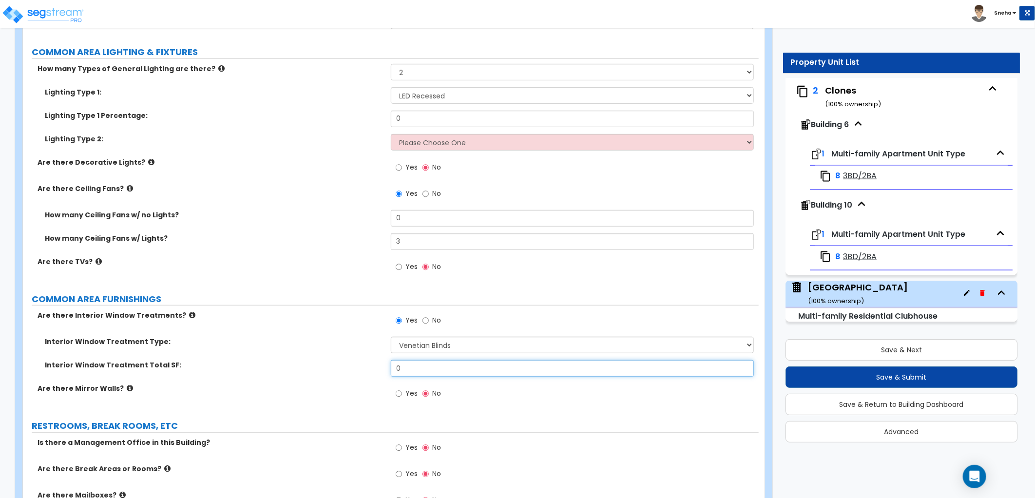
drag, startPoint x: 419, startPoint y: 369, endPoint x: 374, endPoint y: 372, distance: 45.9
click at [374, 372] on div "Interior Window Treatment Total SF: 0" at bounding box center [391, 371] width 736 height 23
type input "164"
click at [374, 372] on div "Interior Window Treatment Total SF: 164" at bounding box center [391, 371] width 736 height 23
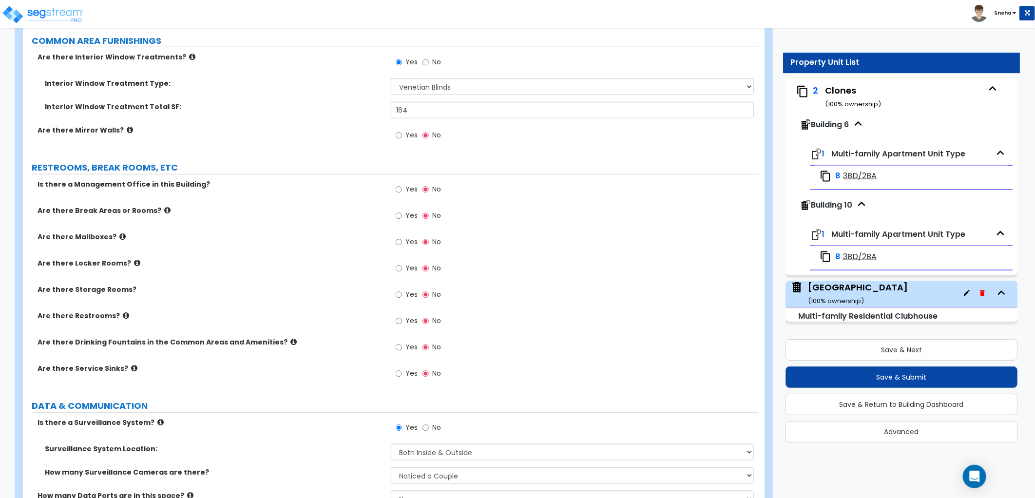
scroll to position [2977, 0]
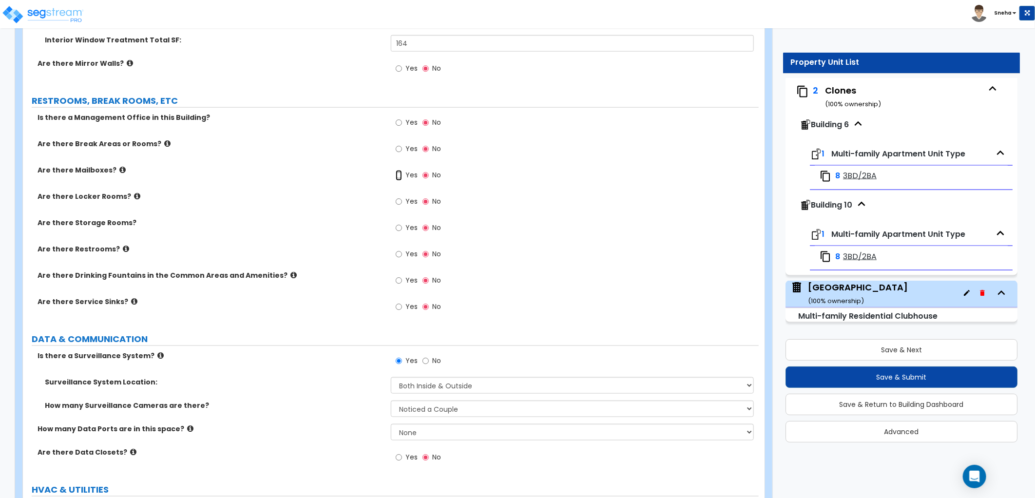
click at [399, 174] on input "Yes" at bounding box center [399, 175] width 6 height 11
radio input "true"
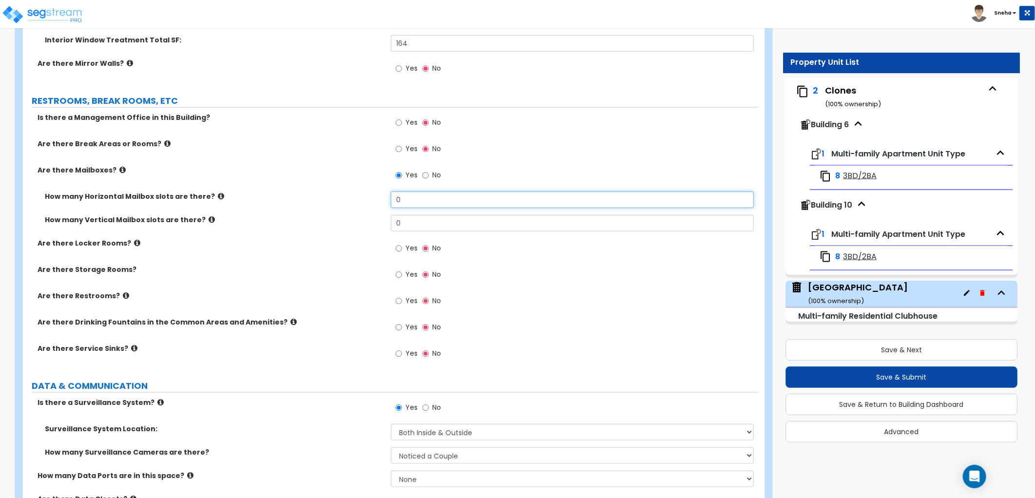
drag, startPoint x: 430, startPoint y: 200, endPoint x: 330, endPoint y: 201, distance: 99.9
click at [330, 201] on div "How many Horizontal Mailbox slots are there? 0" at bounding box center [391, 202] width 736 height 23
type input "84"
click at [337, 205] on div "How many Horizontal Mailbox slots are there? 84" at bounding box center [391, 202] width 736 height 23
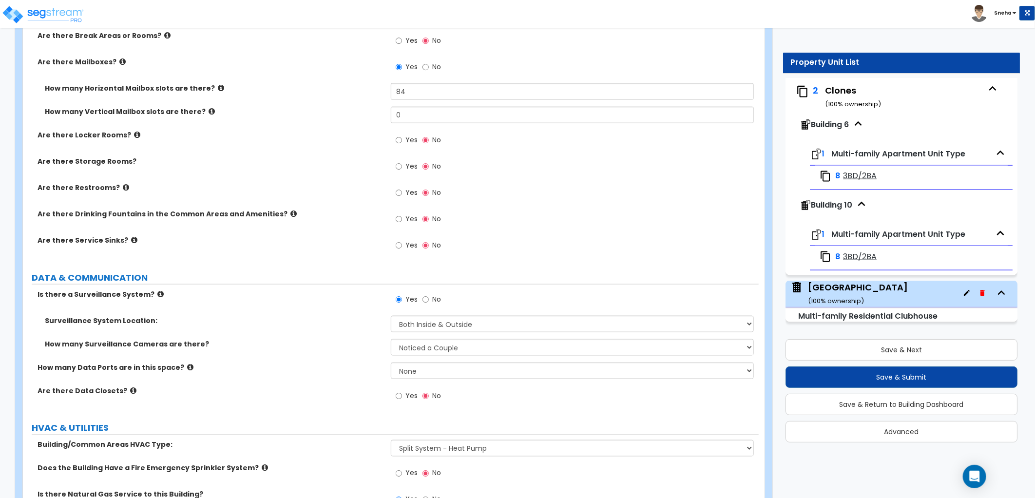
scroll to position [2923, 0]
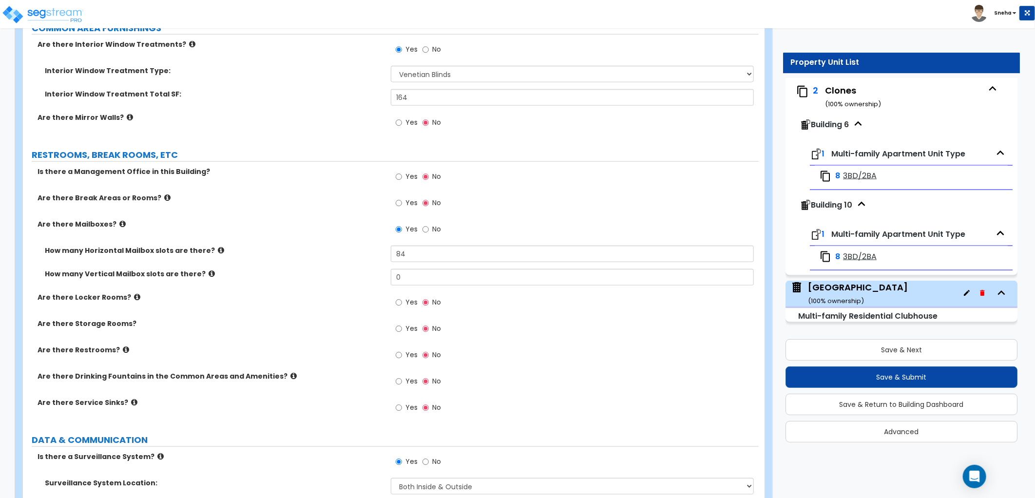
click at [411, 354] on span "Yes" at bounding box center [411, 355] width 12 height 10
click at [402, 354] on input "Yes" at bounding box center [399, 355] width 6 height 11
radio input "true"
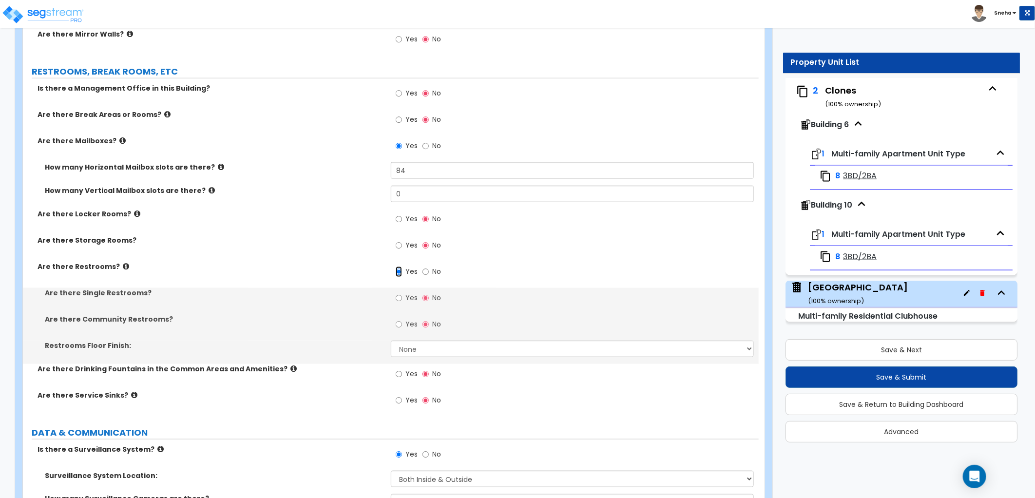
scroll to position [3031, 0]
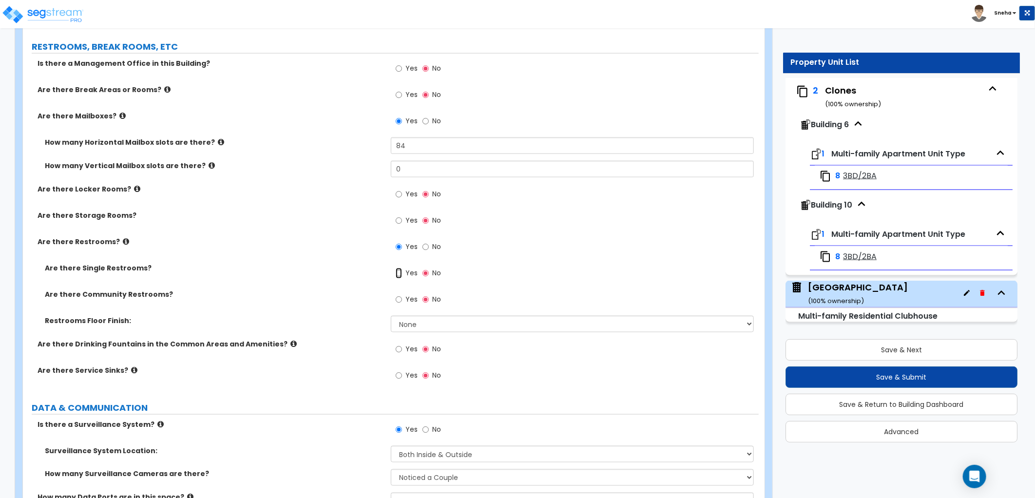
click at [400, 273] on input "Yes" at bounding box center [399, 273] width 6 height 11
radio input "true"
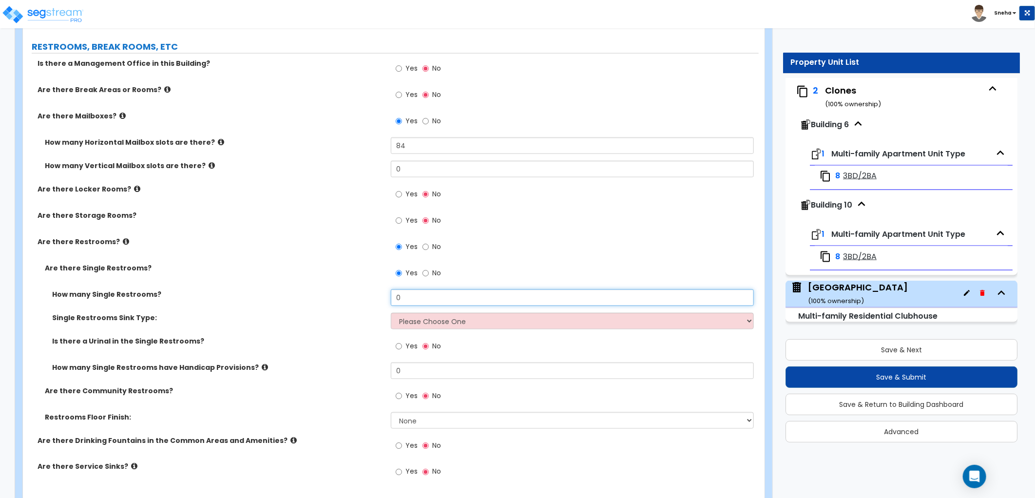
drag, startPoint x: 417, startPoint y: 295, endPoint x: 347, endPoint y: 309, distance: 71.0
click at [347, 309] on div "How many Single Restrooms? 0" at bounding box center [391, 300] width 736 height 23
type input "1"
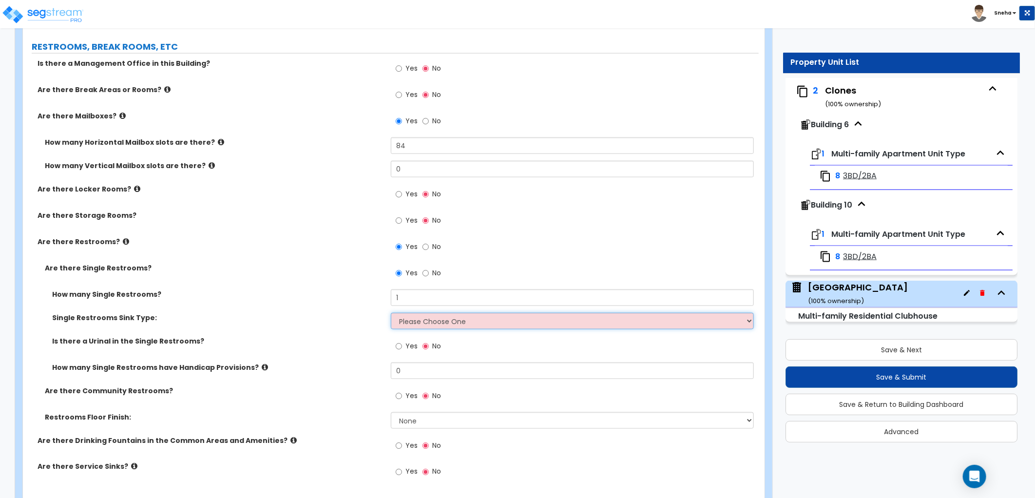
click at [451, 322] on select "Please Choose One Wall-mounted Vanity-mounted" at bounding box center [572, 321] width 363 height 17
select select "1"
click at [391, 313] on select "Please Choose One Wall-mounted Vanity-mounted" at bounding box center [572, 321] width 363 height 17
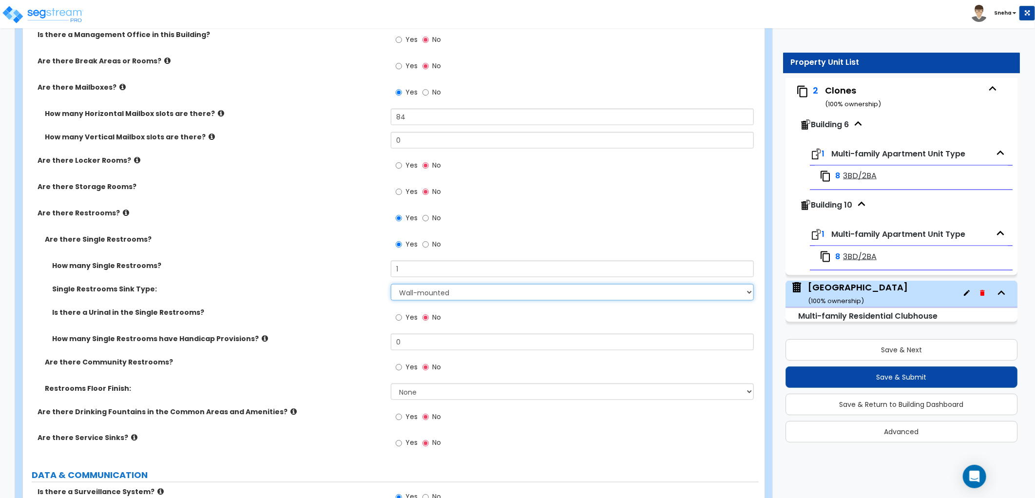
scroll to position [3086, 0]
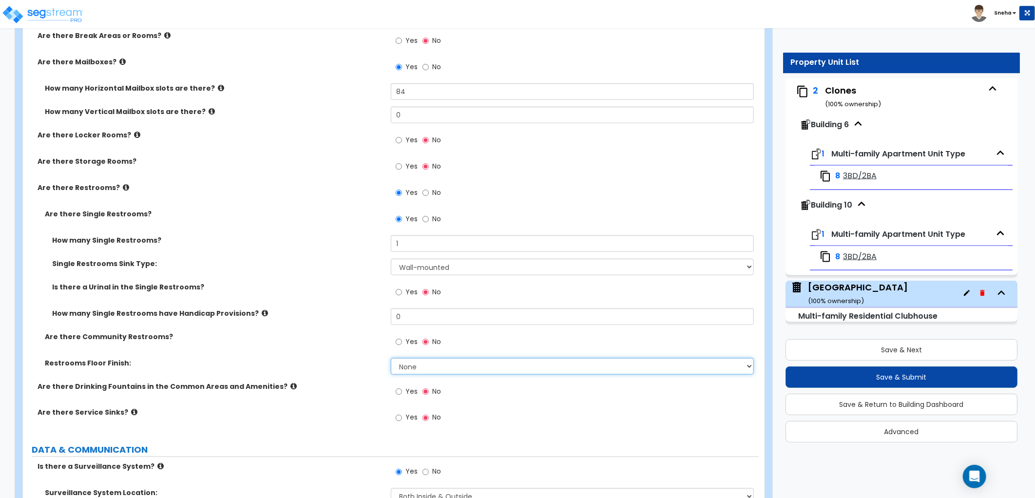
click at [406, 360] on select "None Tile Flooring Resilient Laminate Flooring VCT Flooring Sheet Vinyl Flooring" at bounding box center [572, 366] width 363 height 17
select select "2"
click at [391, 358] on select "None Tile Flooring Resilient Laminate Flooring VCT Flooring Sheet Vinyl Flooring" at bounding box center [572, 366] width 363 height 17
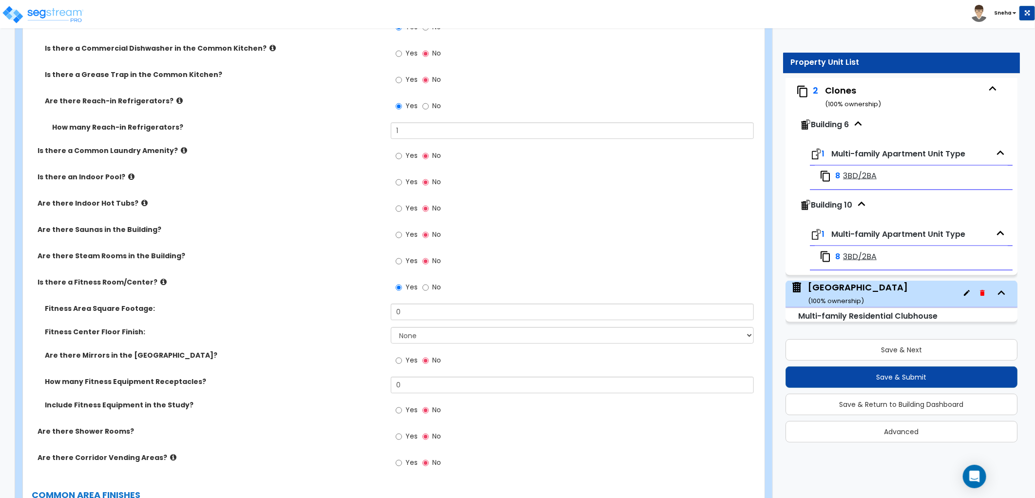
scroll to position [1840, 0]
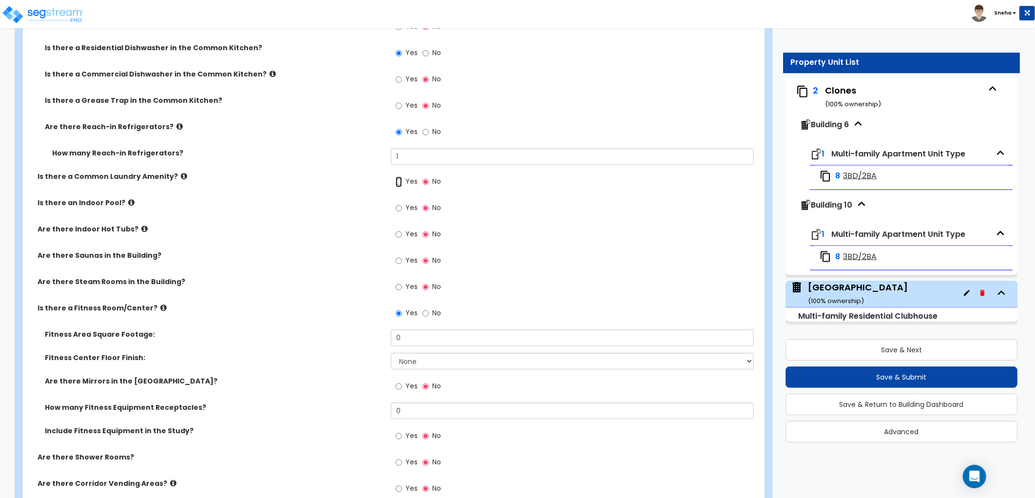
click at [400, 182] on input "Yes" at bounding box center [399, 181] width 6 height 11
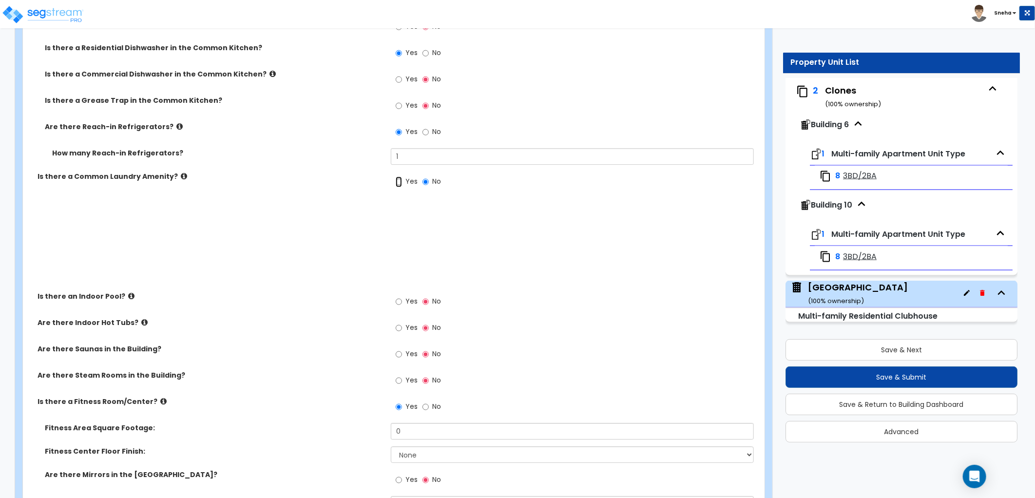
radio input "true"
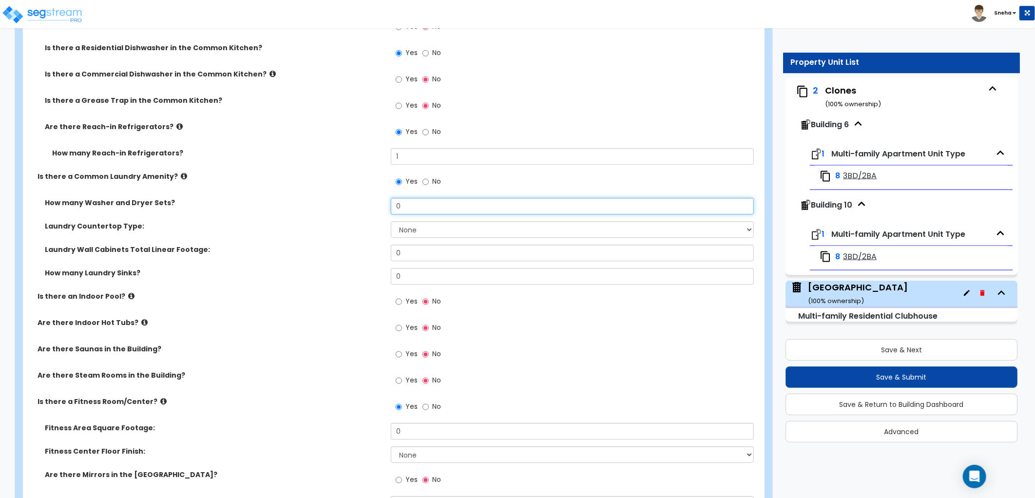
drag, startPoint x: 418, startPoint y: 205, endPoint x: 349, endPoint y: 207, distance: 68.7
click at [349, 207] on div "How many Washer and Dryer Sets? 0" at bounding box center [391, 209] width 736 height 23
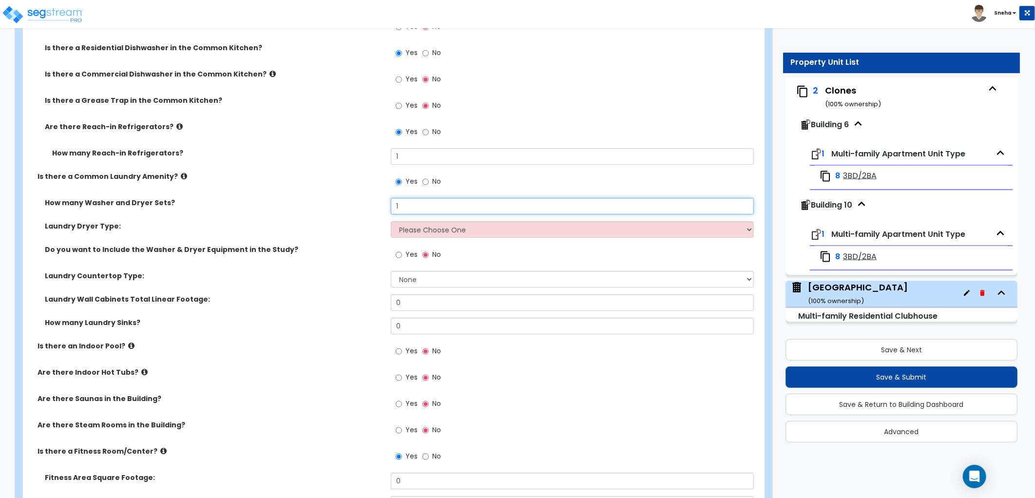
type input "1"
click at [412, 232] on select "Please Choose One Gas Electric" at bounding box center [572, 229] width 363 height 17
select select "1"
click at [391, 221] on select "Please Choose One Gas Electric" at bounding box center [572, 229] width 363 height 17
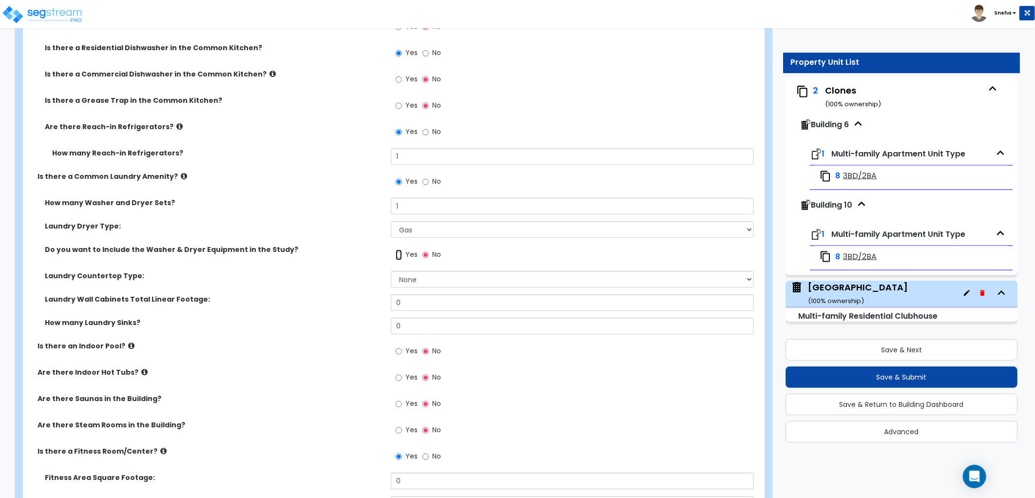
click at [401, 254] on input "Yes" at bounding box center [399, 254] width 6 height 11
radio input "true"
drag, startPoint x: 393, startPoint y: 320, endPoint x: 278, endPoint y: 332, distance: 115.1
click at [278, 332] on div "How many Laundry Sinks? 0" at bounding box center [391, 329] width 736 height 23
type input "1"
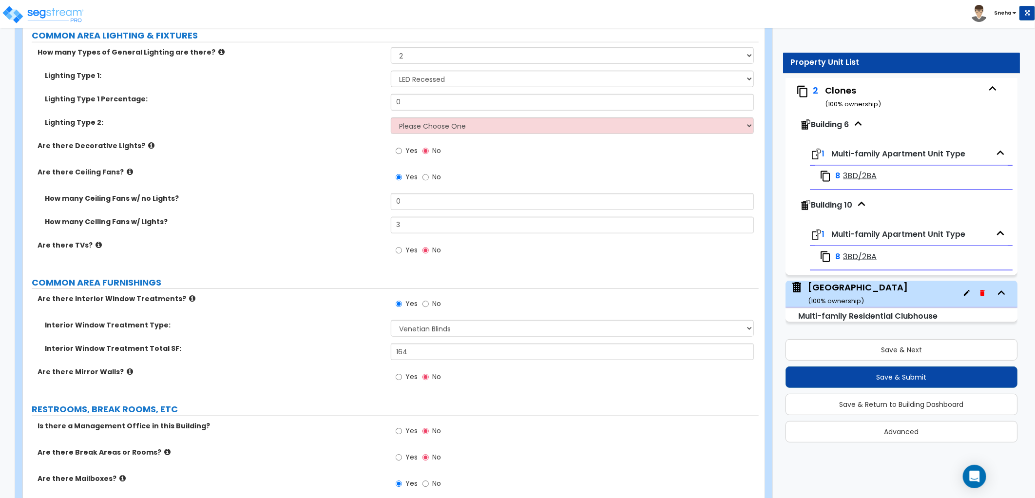
scroll to position [2811, 0]
click at [452, 49] on select "Please Choose One 1 2 3" at bounding box center [572, 56] width 363 height 17
select select "1"
click at [391, 48] on select "Please Choose One 1 2 3" at bounding box center [572, 56] width 363 height 17
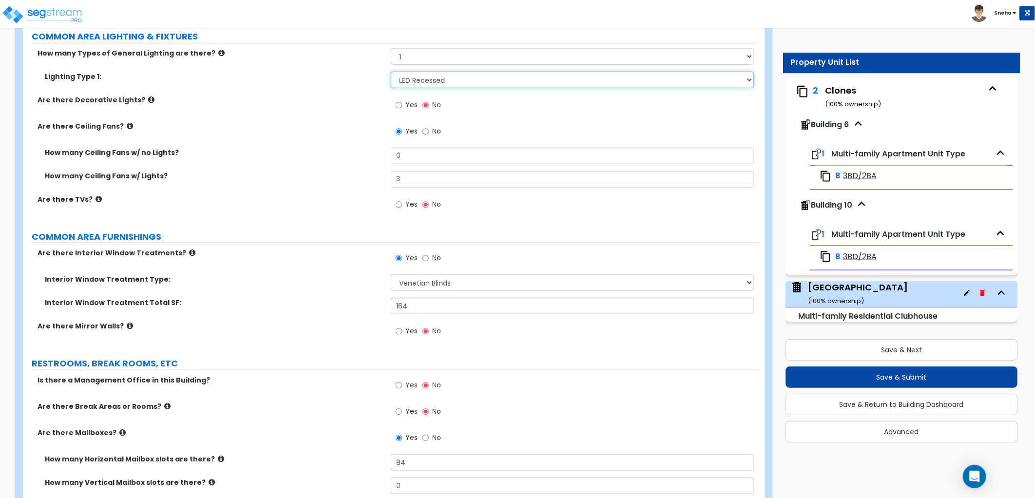
click at [426, 80] on select "Please Choose One LED Surface-Mounted LED Recessed Fluorescent Surface-Mounted …" at bounding box center [572, 80] width 363 height 17
select select "1"
click at [391, 72] on select "Please Choose One LED Surface-Mounted LED Recessed Fluorescent Surface-Mounted …" at bounding box center [572, 80] width 363 height 17
click at [320, 95] on label "Are there Decorative Lights?" at bounding box center [211, 100] width 346 height 10
click at [401, 104] on input "Yes" at bounding box center [399, 105] width 6 height 11
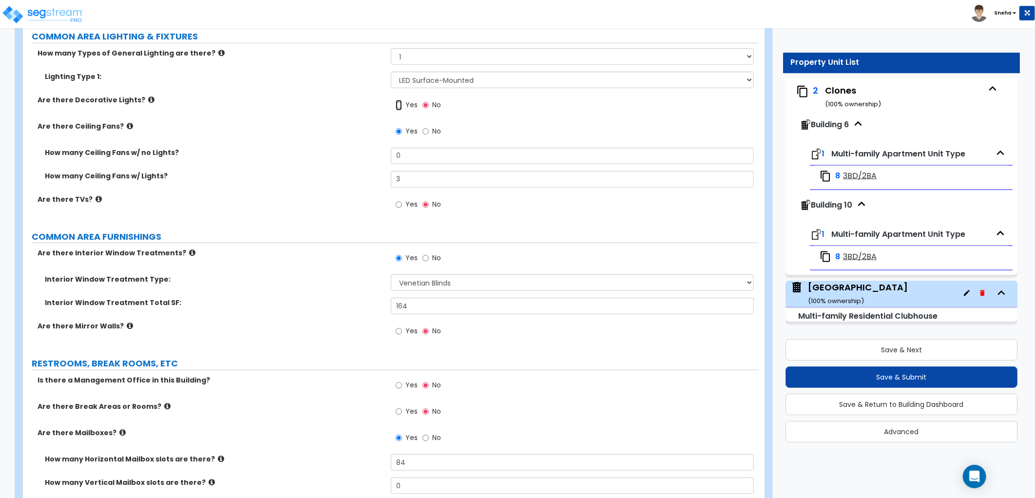
radio input "true"
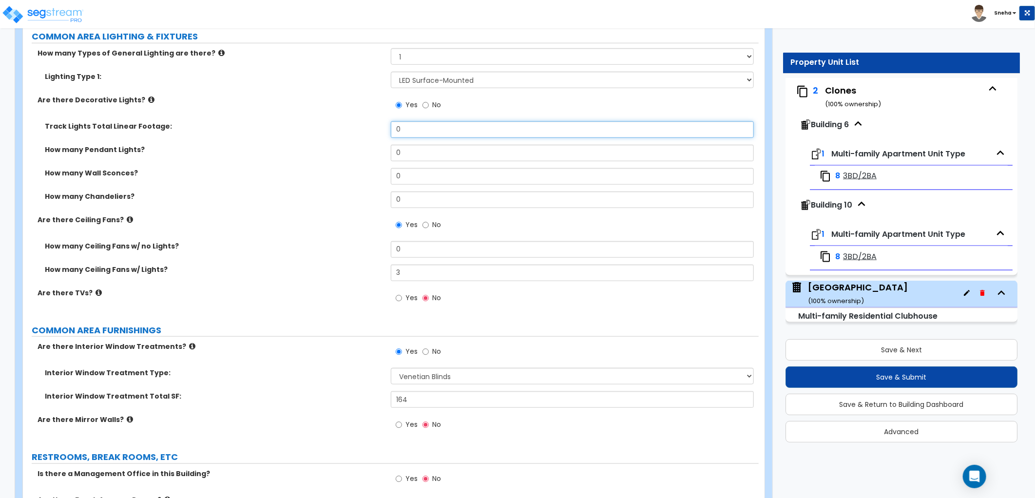
drag, startPoint x: 423, startPoint y: 132, endPoint x: 363, endPoint y: 133, distance: 60.0
click at [363, 133] on div "Track Lights Total Linear Footage: 0" at bounding box center [391, 132] width 736 height 23
drag, startPoint x: 371, startPoint y: 148, endPoint x: 384, endPoint y: 146, distance: 12.8
click at [371, 148] on label "How many Pendant Lights?" at bounding box center [214, 150] width 339 height 10
drag, startPoint x: 430, startPoint y: 127, endPoint x: 365, endPoint y: 127, distance: 64.3
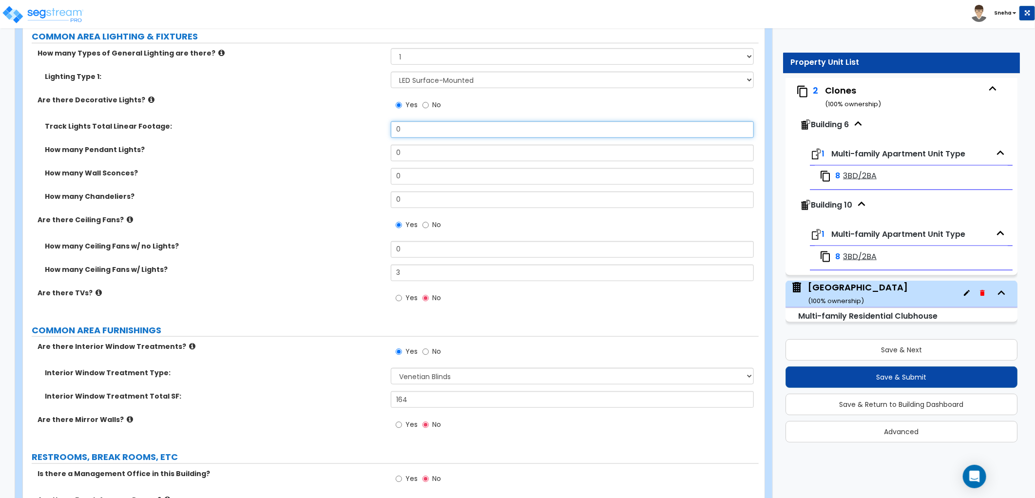
click at [365, 127] on div "Track Lights Total Linear Footage: 0" at bounding box center [391, 132] width 736 height 23
type input "4"
click at [285, 155] on div "How many Pendant Lights? 0" at bounding box center [391, 156] width 736 height 23
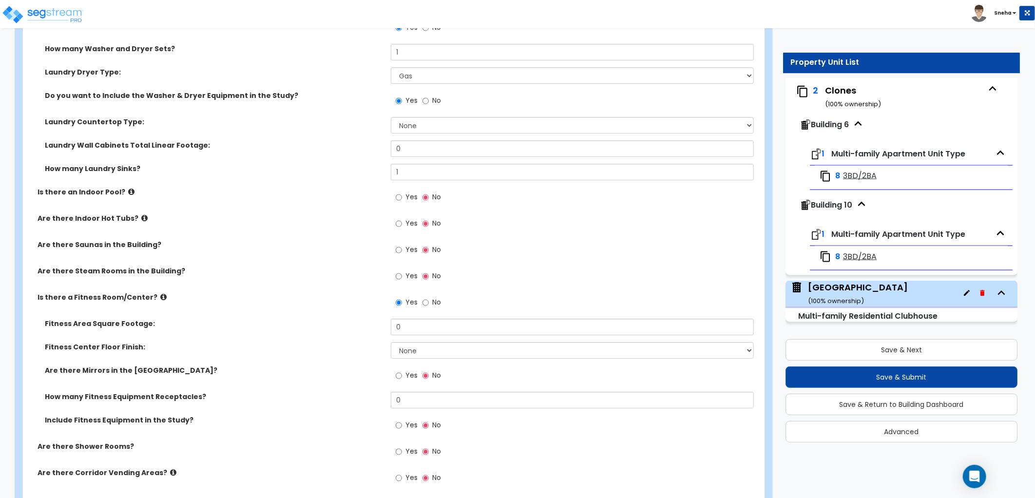
scroll to position [2053, 0]
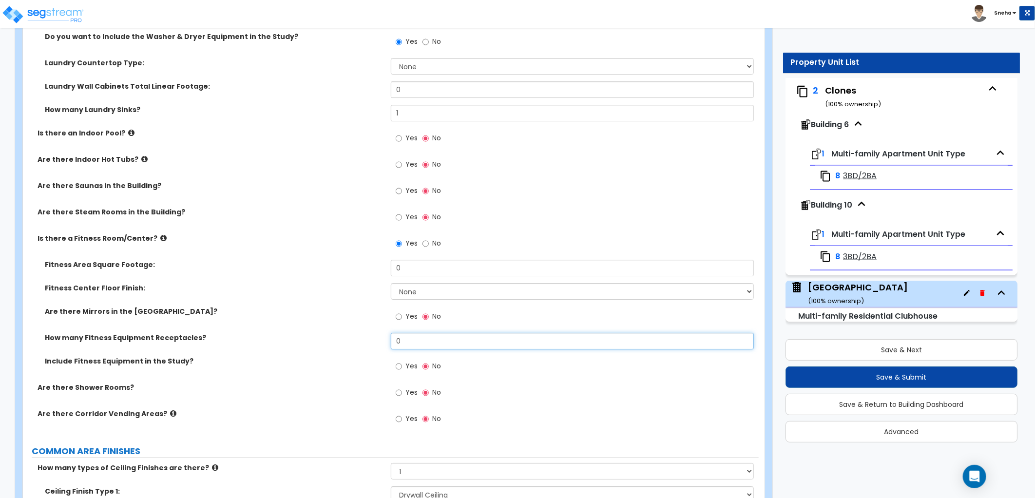
drag, startPoint x: 410, startPoint y: 335, endPoint x: 357, endPoint y: 334, distance: 53.6
click at [357, 334] on div "How many Fitness Equipment Receptacles? 0" at bounding box center [391, 344] width 736 height 23
type input "5"
click at [344, 324] on div "Are there Mirrors in the [GEOGRAPHIC_DATA]? Yes No" at bounding box center [391, 319] width 736 height 26
click at [397, 366] on input "Yes" at bounding box center [399, 366] width 6 height 11
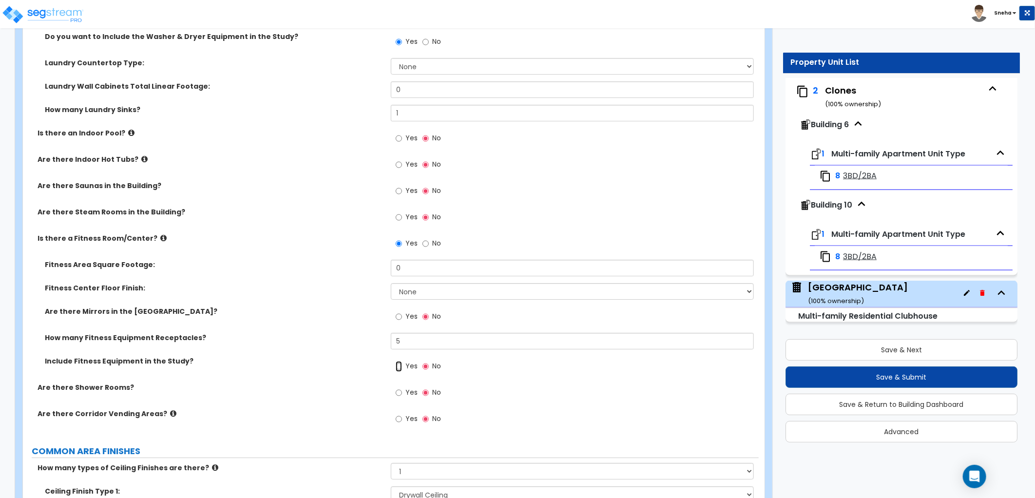
radio input "true"
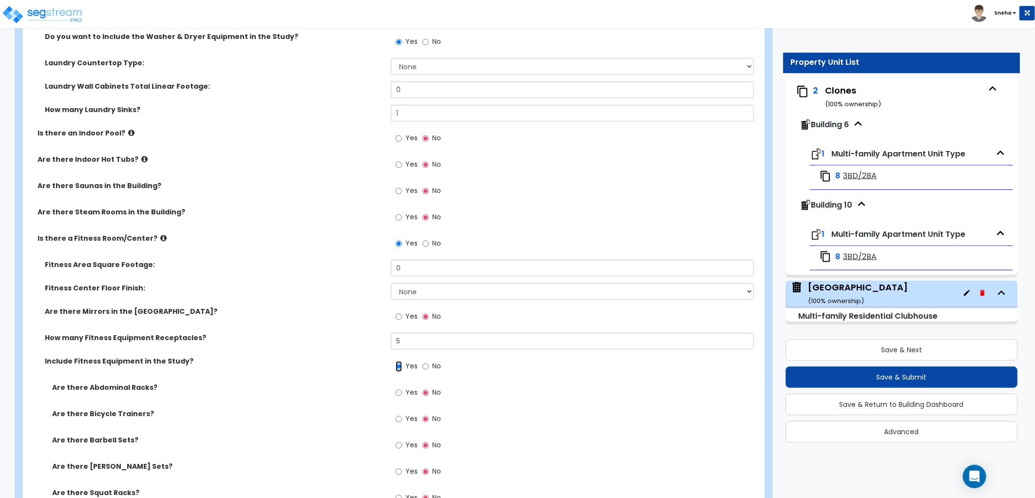
scroll to position [2161, 0]
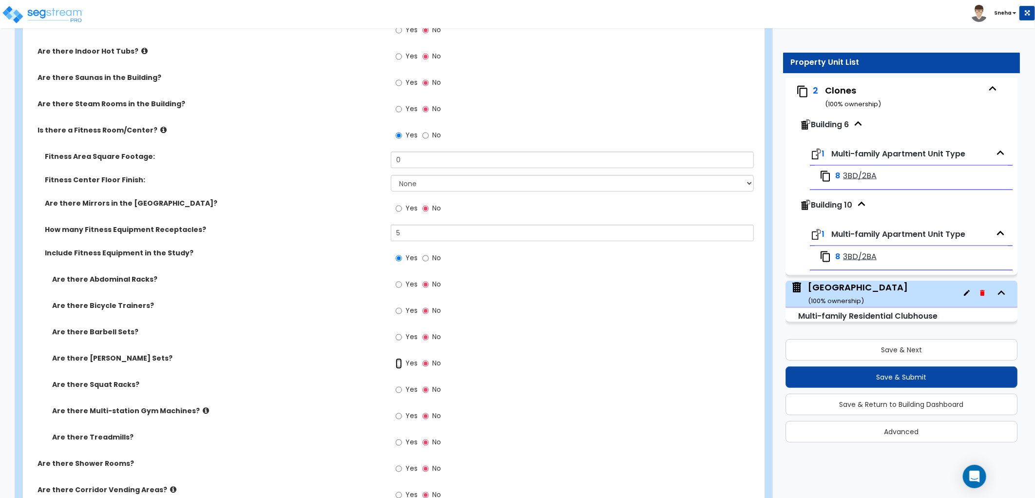
click at [397, 362] on input "Yes" at bounding box center [399, 363] width 6 height 11
radio input "true"
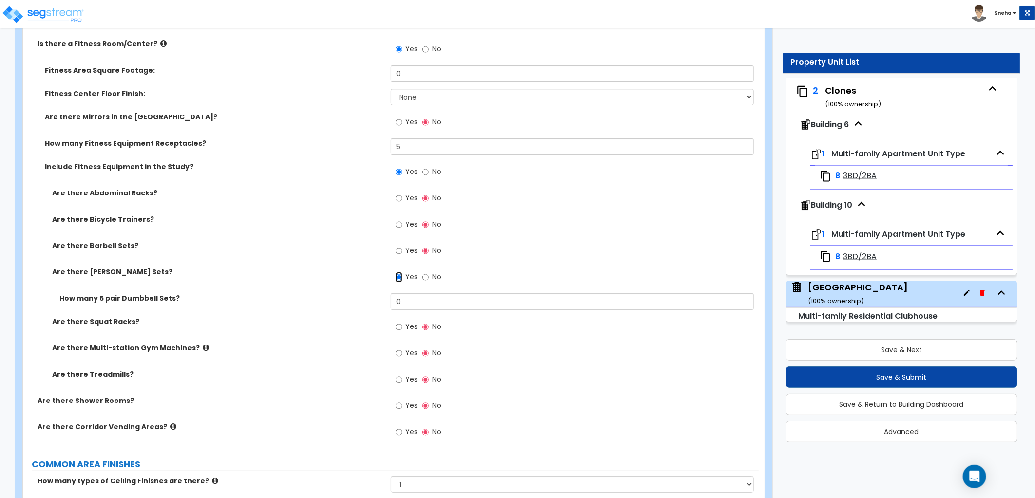
scroll to position [2324, 0]
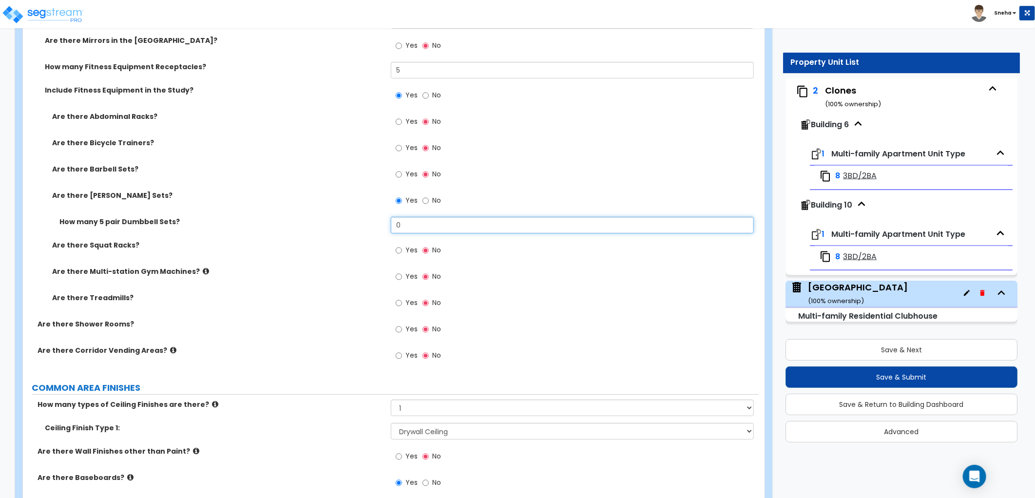
drag, startPoint x: 426, startPoint y: 220, endPoint x: 369, endPoint y: 228, distance: 57.6
click at [369, 228] on div "How many 5 pair Dumbbell Sets? 0" at bounding box center [391, 228] width 736 height 23
type input "1"
click at [400, 303] on input "Yes" at bounding box center [399, 303] width 6 height 11
radio input "true"
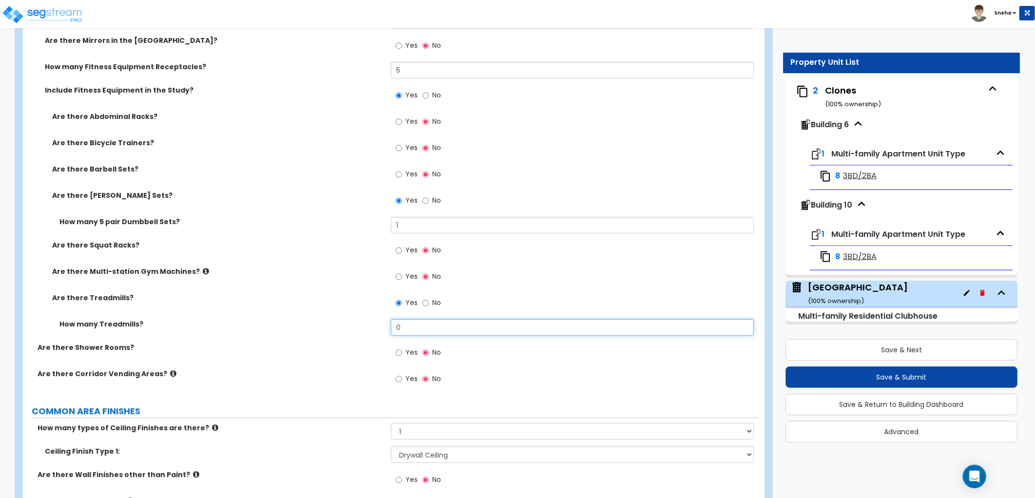
drag, startPoint x: 411, startPoint y: 328, endPoint x: 398, endPoint y: 328, distance: 13.6
click at [398, 328] on input "0" at bounding box center [572, 327] width 363 height 17
type input "1"
click at [170, 373] on icon at bounding box center [173, 373] width 6 height 7
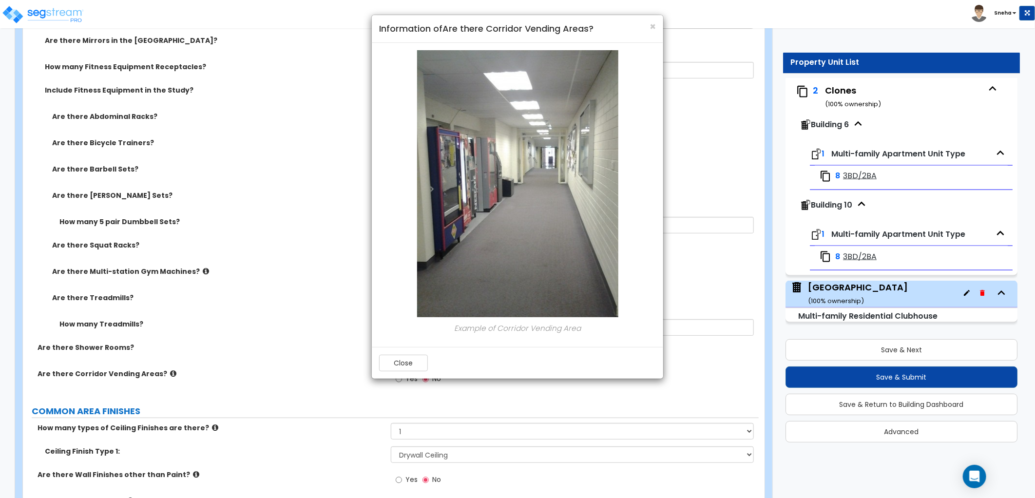
click at [648, 21] on div "× Information of Are there Corridor Vending Areas?" at bounding box center [517, 29] width 291 height 28
click at [653, 27] on span "×" at bounding box center [652, 26] width 6 height 14
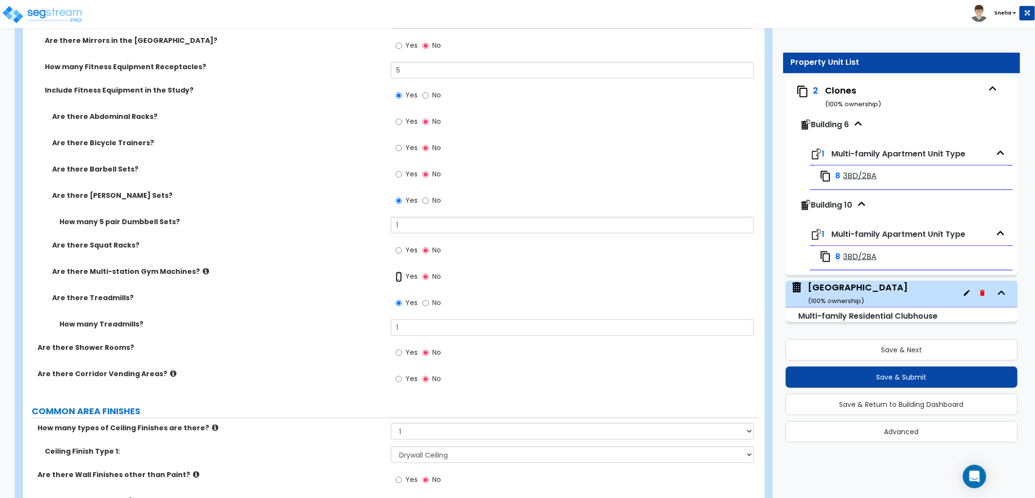
click at [400, 278] on input "Yes" at bounding box center [399, 276] width 6 height 11
radio input "true"
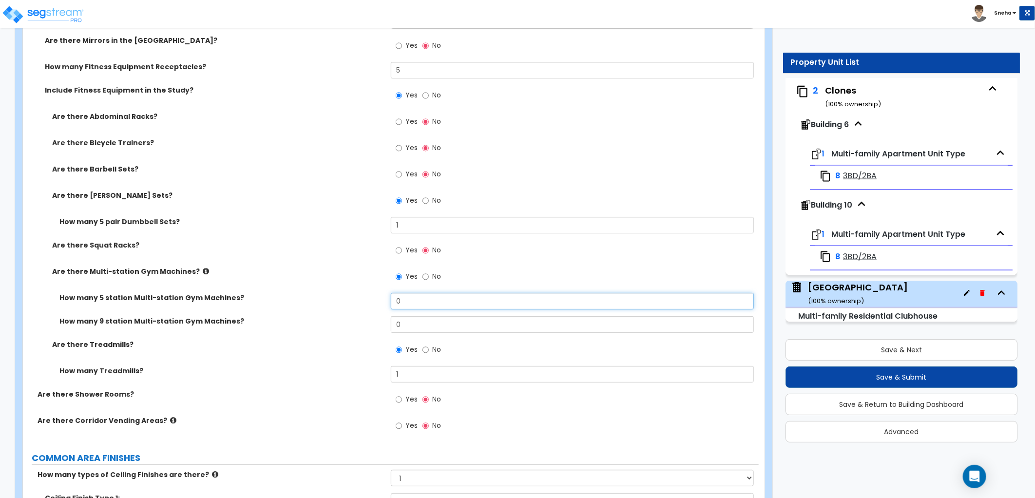
drag, startPoint x: 419, startPoint y: 295, endPoint x: 343, endPoint y: 300, distance: 76.1
click at [343, 300] on div "How many 5 station Multi-station Gym Machines? 0" at bounding box center [391, 304] width 736 height 23
type input "1"
click at [342, 308] on div "How many 5 station Multi-station Gym Machines? 1" at bounding box center [391, 304] width 736 height 23
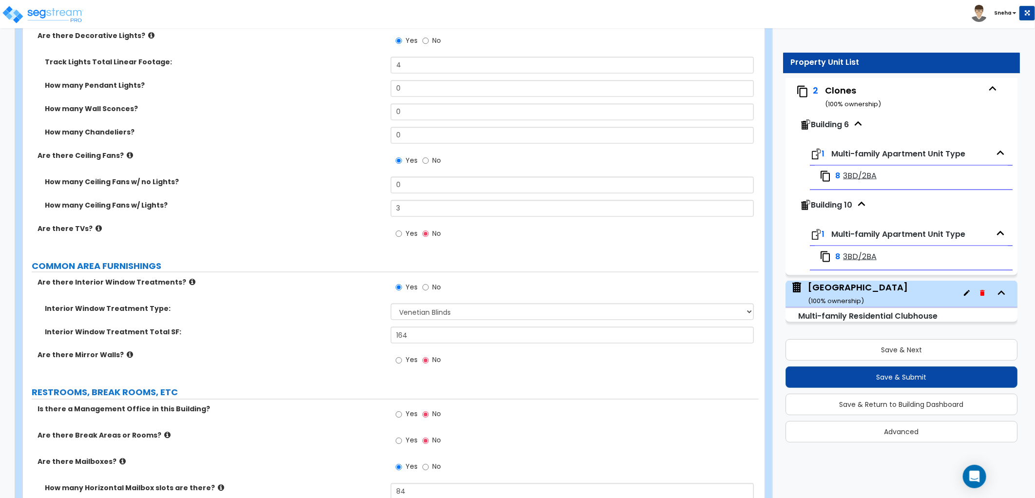
scroll to position [3244, 0]
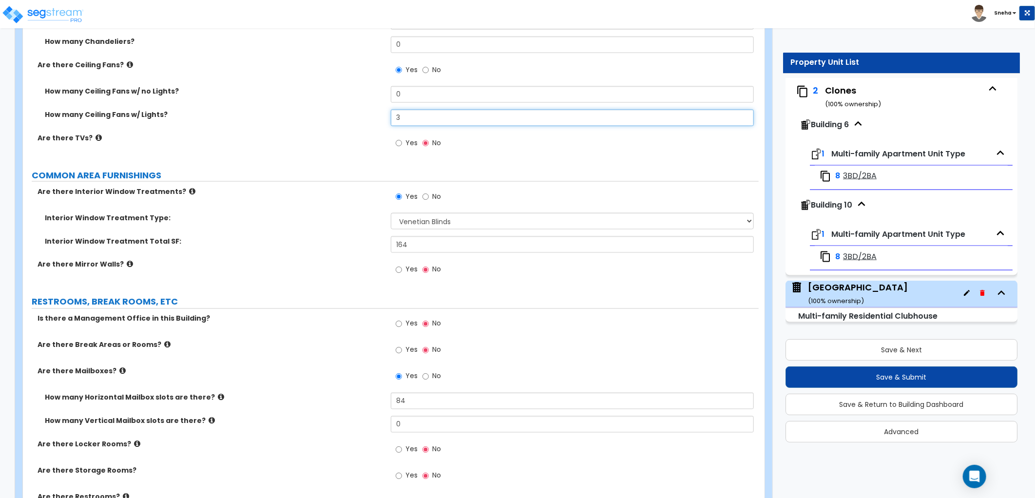
click at [349, 122] on div "How many Ceiling Fans w/ Lights? 3" at bounding box center [391, 121] width 736 height 23
type input "4"
click at [334, 148] on div "Are there TVs? Yes No" at bounding box center [391, 146] width 736 height 26
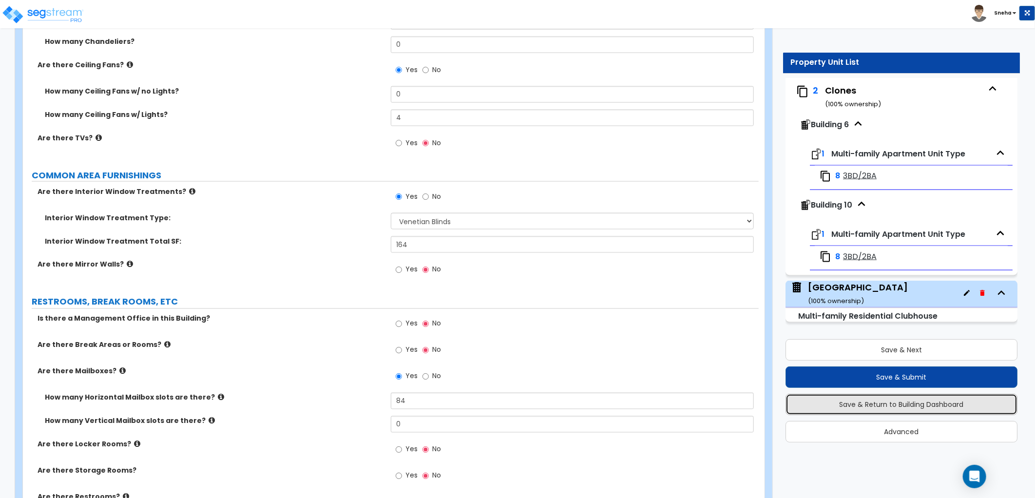
click at [942, 411] on button "Save & Return to Building Dashboard" at bounding box center [901, 404] width 232 height 21
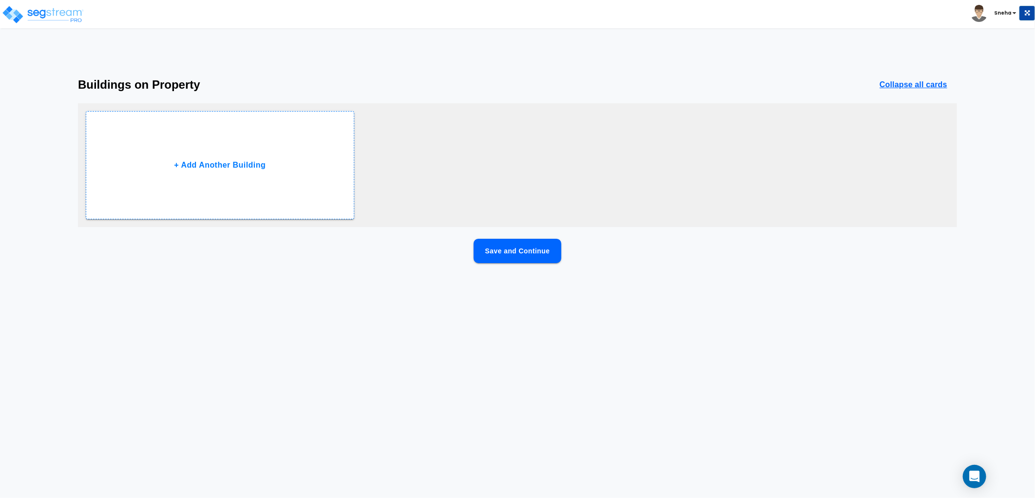
scroll to position [0, 0]
